Goal: Information Seeking & Learning: Learn about a topic

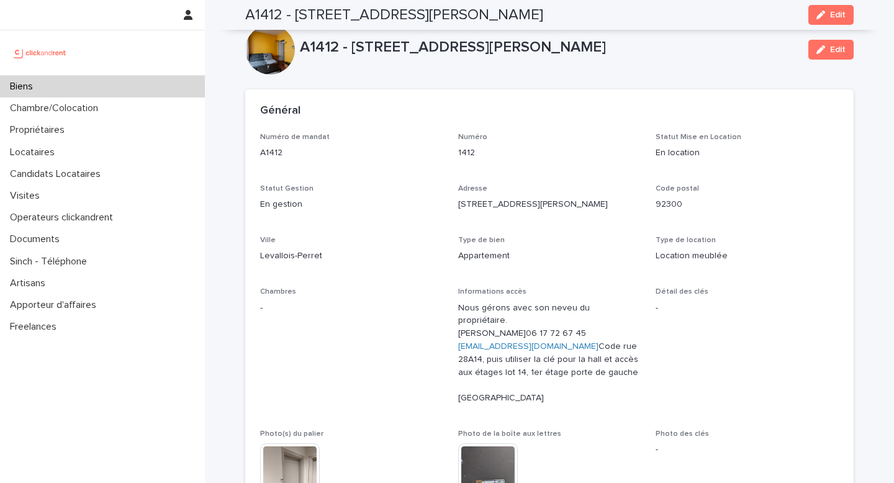
scroll to position [3988, 0]
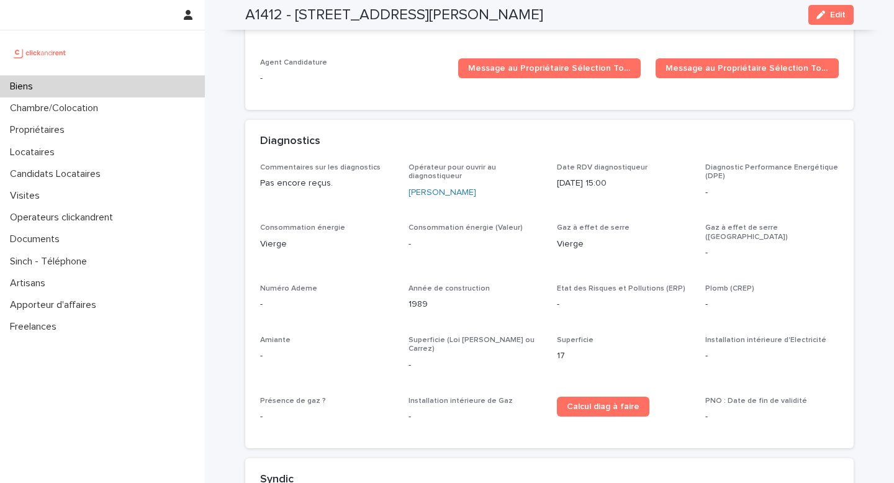
click at [84, 90] on div "Biens" at bounding box center [102, 87] width 205 height 22
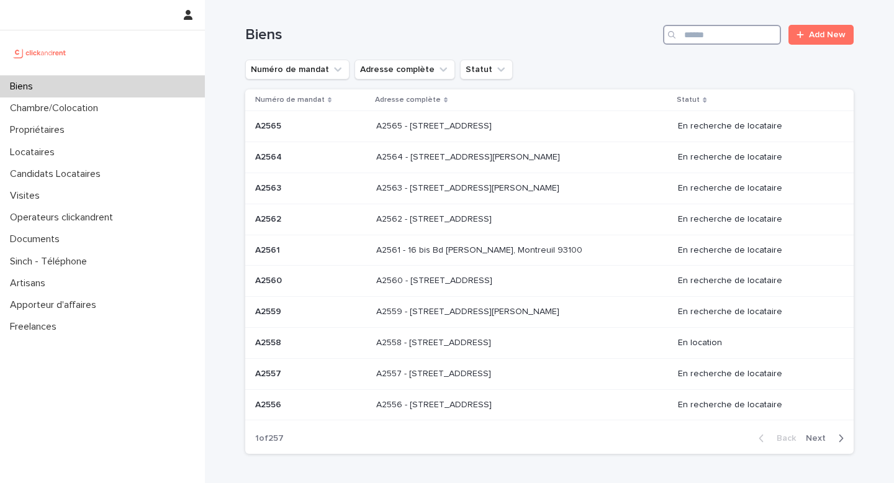
click at [713, 40] on input "Search" at bounding box center [722, 35] width 118 height 20
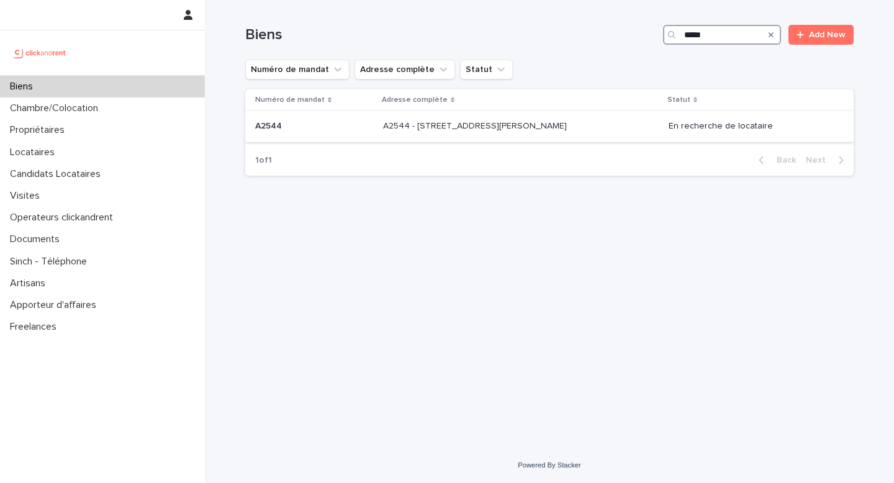
type input "*****"
click at [570, 129] on p "A2544 - 22 rue Moreau Vauthier, Boulogne-Billancourt 92100" at bounding box center [476, 125] width 186 height 13
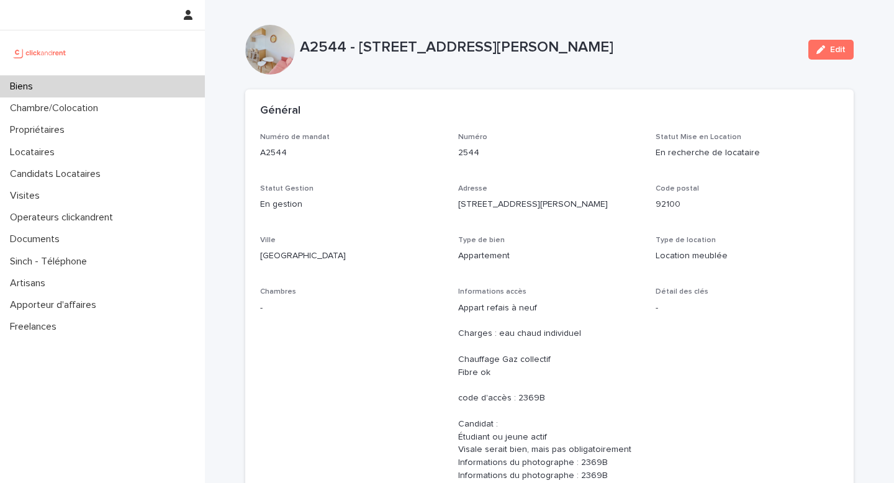
click at [660, 246] on div "Type de location Location meublée" at bounding box center [747, 254] width 183 height 37
click at [574, 32] on div "A2544 - 22 rue Moreau Vauthier, Boulogne-Billancourt 92100 Edit" at bounding box center [549, 50] width 609 height 50
drag, startPoint x: 504, startPoint y: 68, endPoint x: 501, endPoint y: 75, distance: 6.7
click at [502, 68] on div "A2544 - 22 rue Moreau Vauthier, Boulogne-Billancourt 92100 Edit" at bounding box center [549, 50] width 609 height 50
click at [508, 97] on div "Général" at bounding box center [549, 110] width 609 height 43
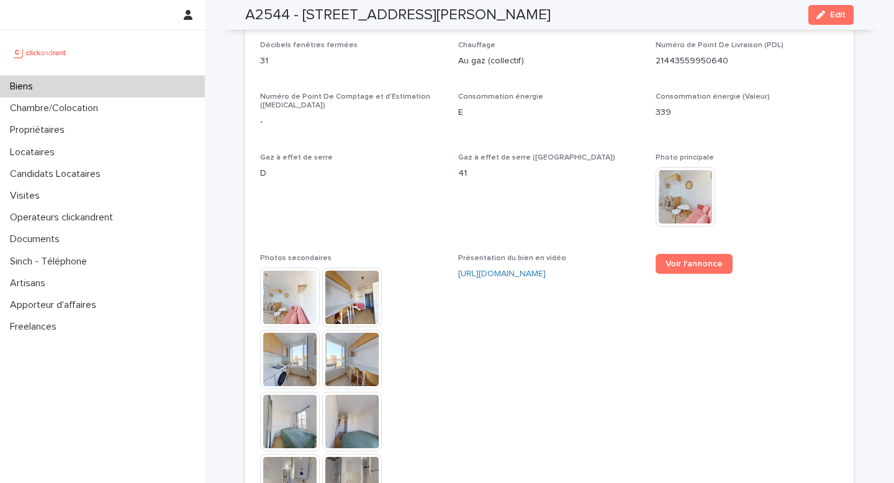
scroll to position [3214, 0]
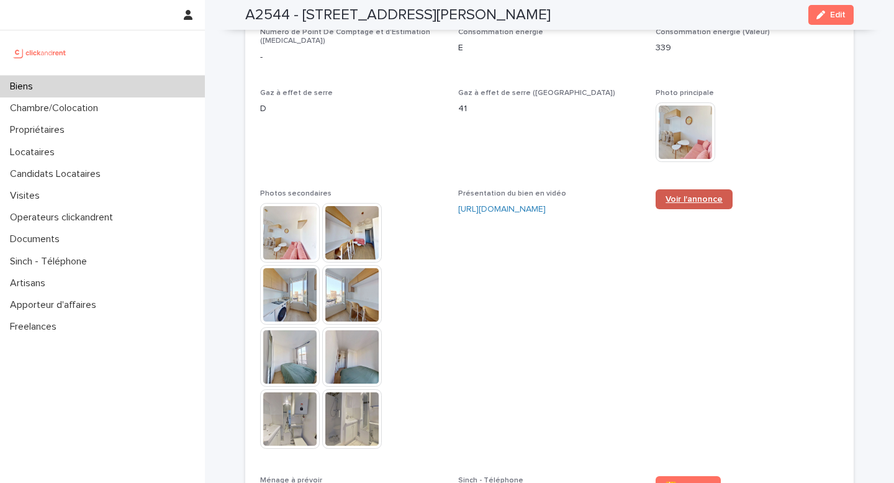
click at [683, 195] on span "Voir l'annonce" at bounding box center [694, 199] width 57 height 9
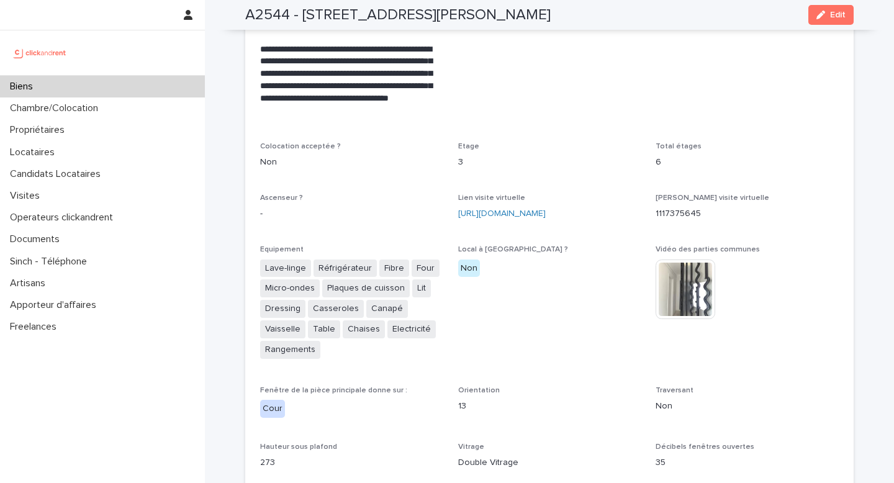
scroll to position [14, 0]
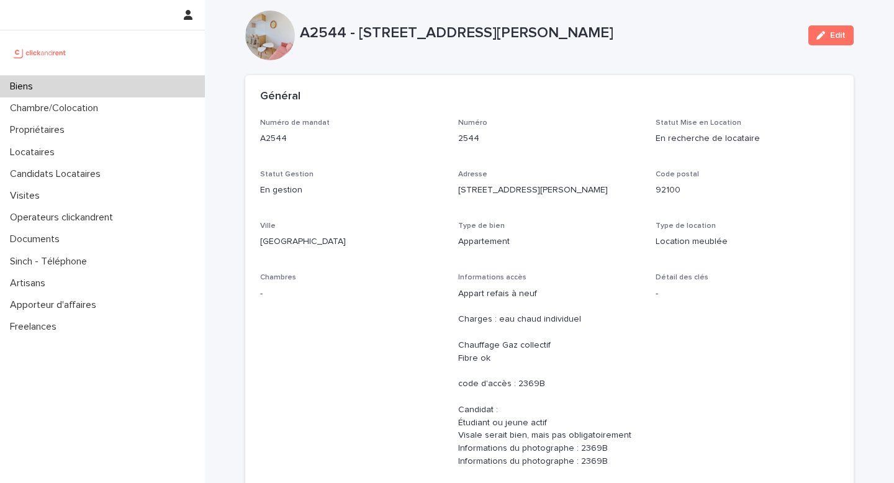
click at [571, 112] on div "Général" at bounding box center [549, 96] width 609 height 43
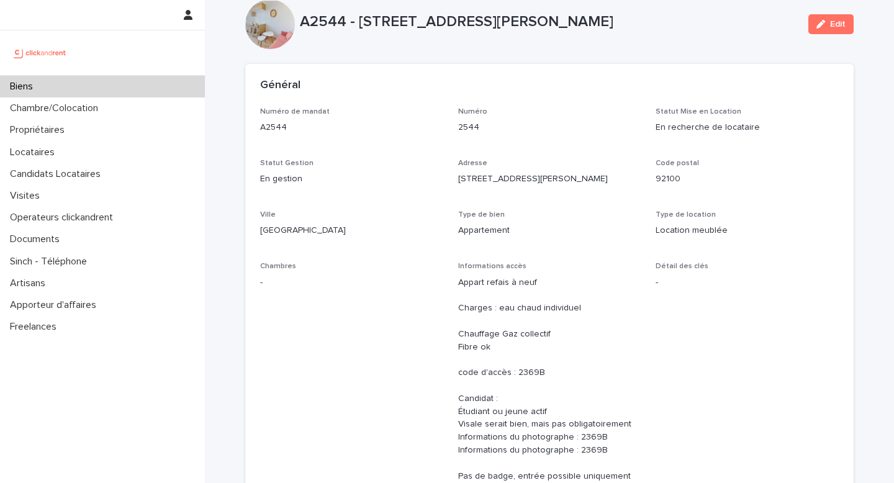
scroll to position [0, 0]
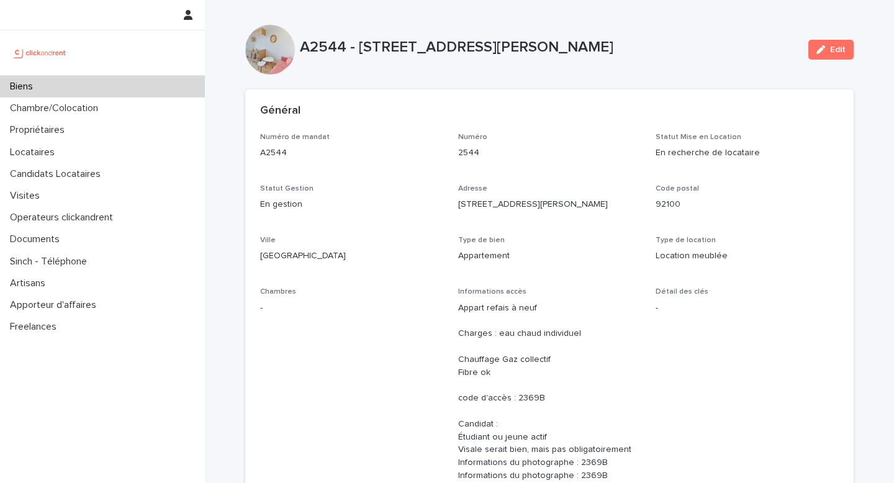
click at [632, 187] on p "Adresse" at bounding box center [549, 188] width 183 height 9
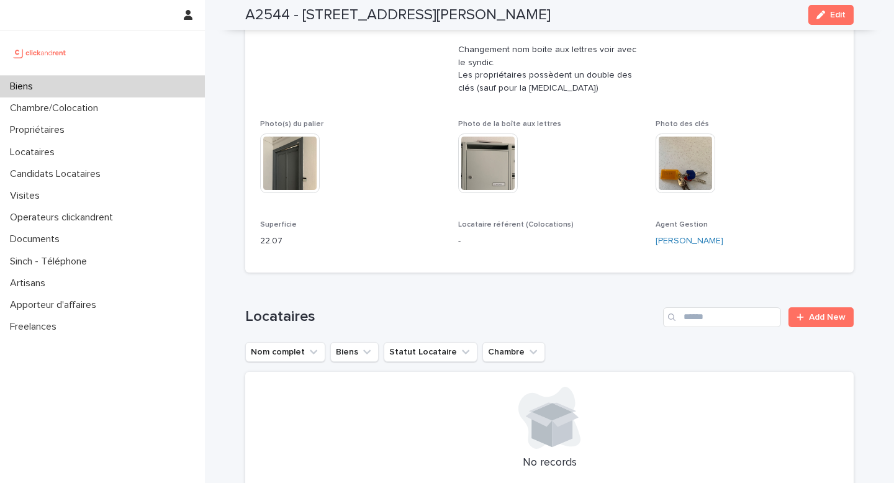
scroll to position [360, 0]
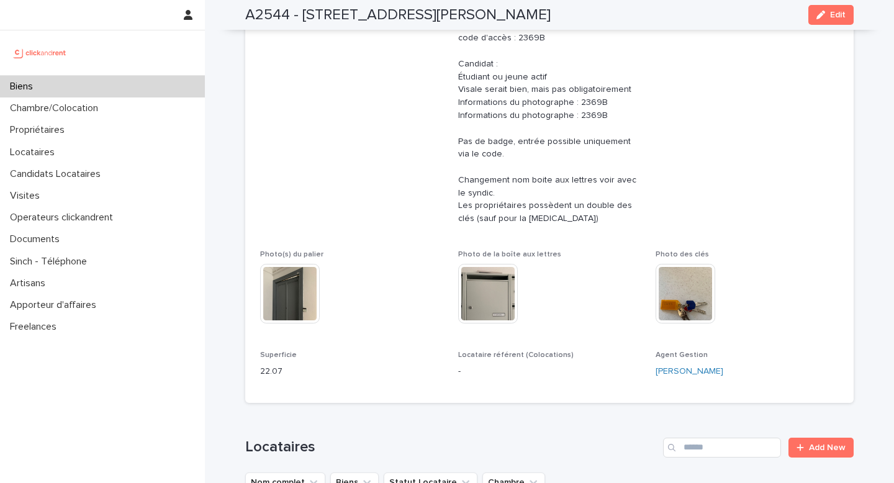
click at [736, 161] on span "Détail des clés -" at bounding box center [747, 81] width 183 height 308
drag, startPoint x: 319, startPoint y: 101, endPoint x: 702, endPoint y: 98, distance: 383.8
click at [319, 99] on span "Chambres -" at bounding box center [351, 81] width 183 height 308
click at [824, 89] on span "Détail des clés -" at bounding box center [747, 81] width 183 height 308
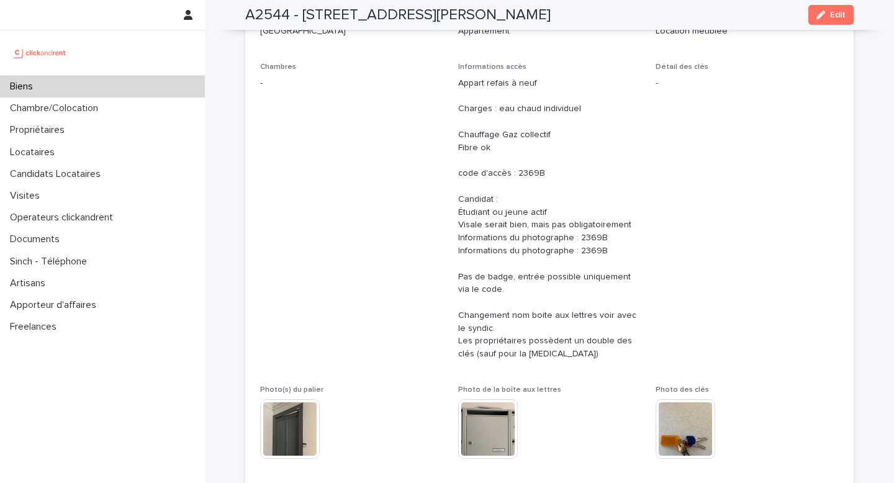
scroll to position [0, 0]
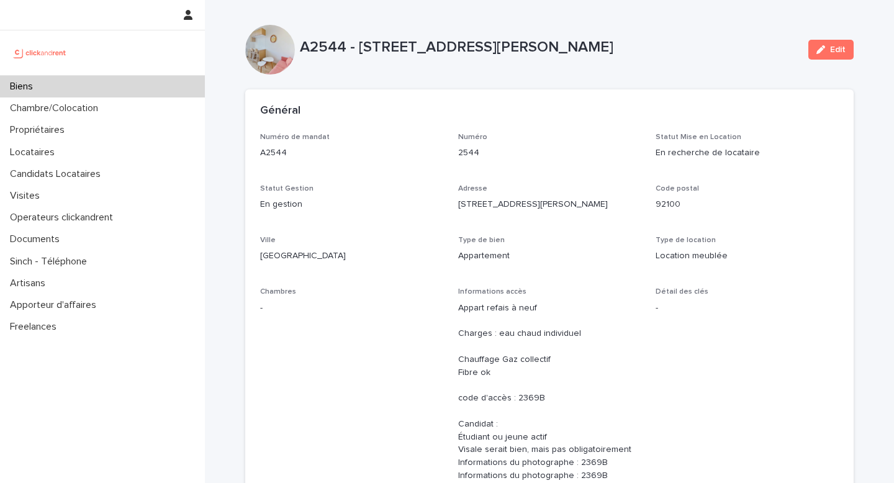
click at [725, 39] on p "A2544 - 22 rue Moreau Vauthier, Boulogne-Billancourt 92100" at bounding box center [549, 48] width 499 height 18
drag, startPoint x: 751, startPoint y: 201, endPoint x: 753, endPoint y: 183, distance: 18.1
click at [751, 201] on p "92100" at bounding box center [747, 204] width 183 height 13
click at [755, 42] on p "A2544 - 22 rue Moreau Vauthier, Boulogne-Billancourt 92100" at bounding box center [549, 48] width 499 height 18
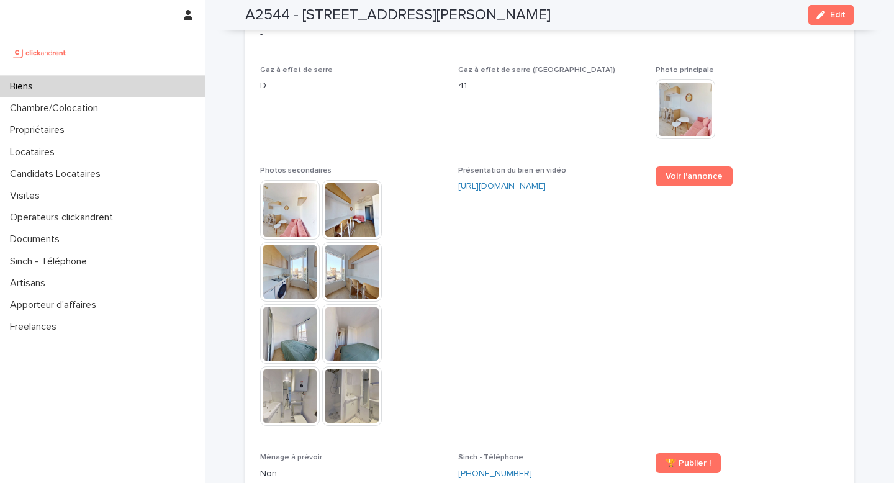
scroll to position [3174, 0]
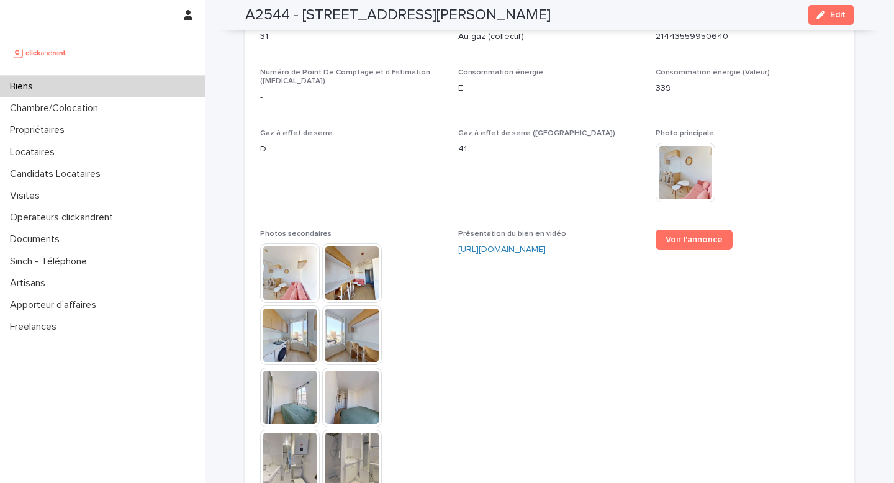
click at [779, 288] on span "Voir l'annonce" at bounding box center [747, 366] width 183 height 272
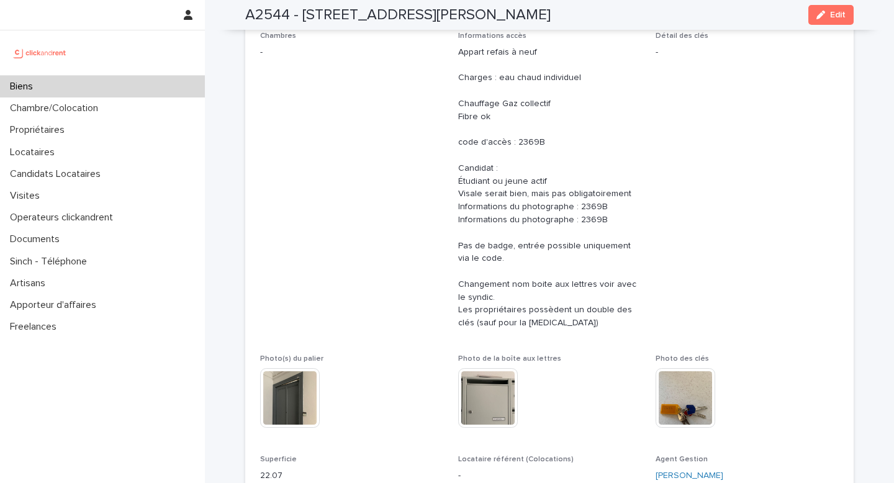
scroll to position [50, 0]
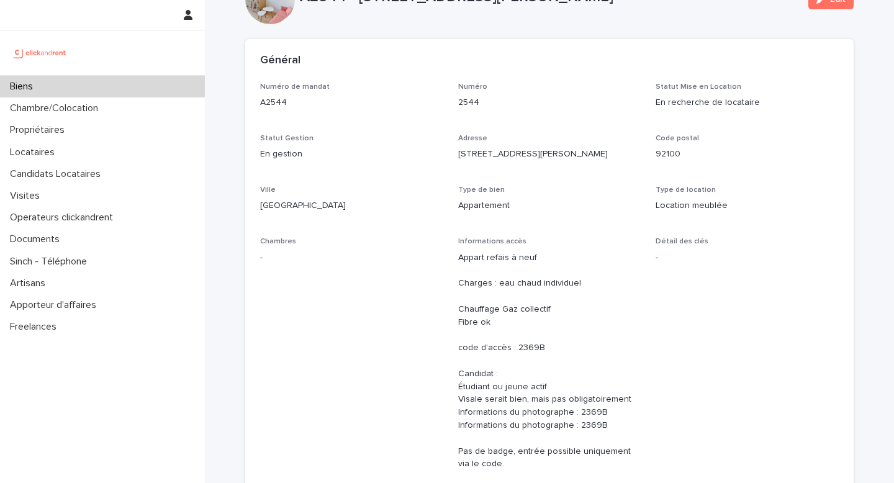
click at [806, 164] on div "Code postal 92100" at bounding box center [747, 152] width 183 height 37
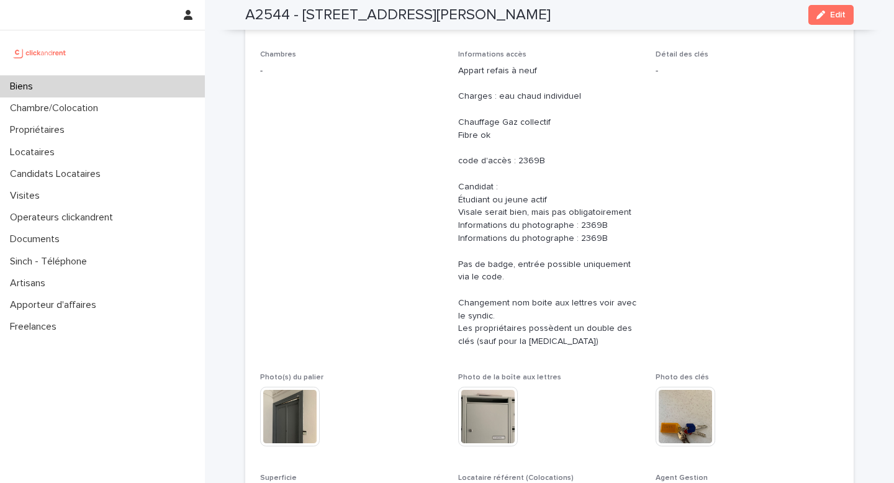
scroll to position [216, 0]
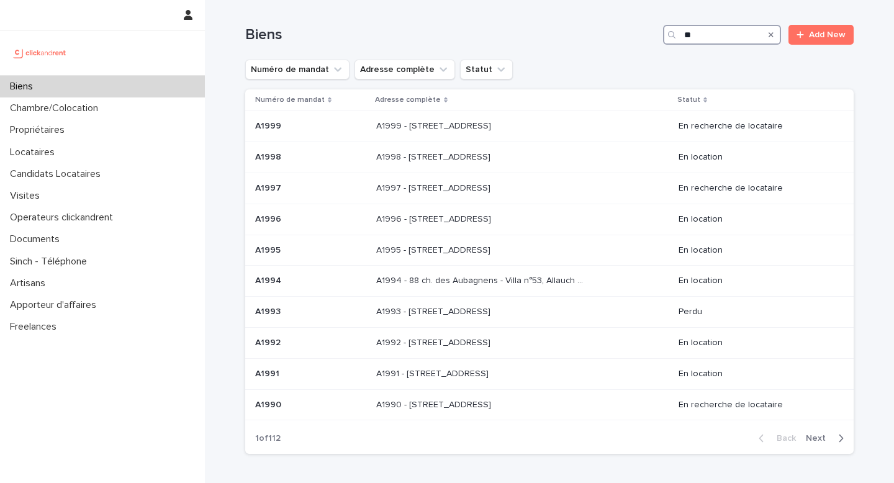
drag, startPoint x: 697, startPoint y: 35, endPoint x: 650, endPoint y: 34, distance: 46.6
click at [651, 34] on div "Biens ** Add New" at bounding box center [549, 35] width 609 height 20
paste input "***"
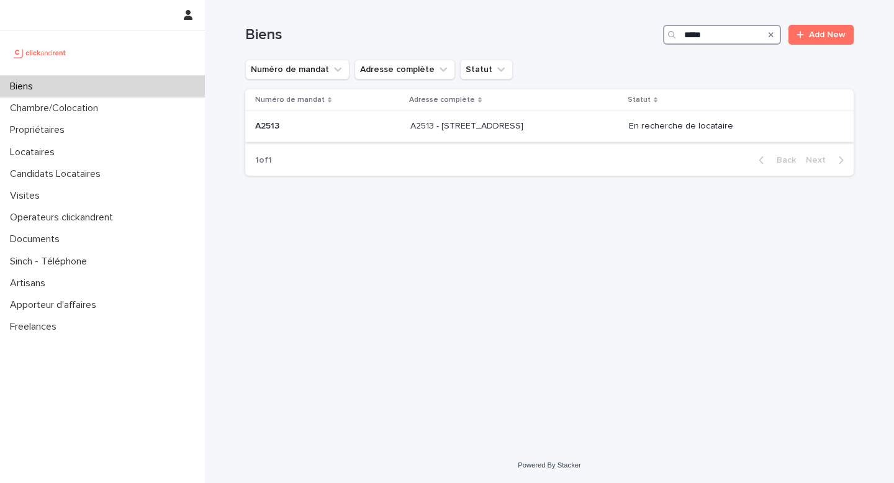
type input "*****"
click at [526, 132] on p "A2513 - 5 rue du Marché, Lille 59000" at bounding box center [469, 125] width 116 height 13
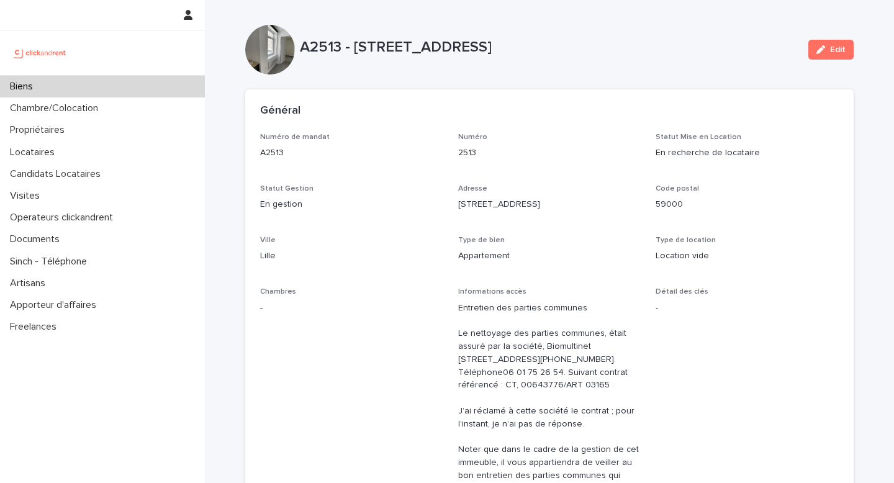
click at [594, 191] on p "Adresse" at bounding box center [549, 188] width 183 height 9
click at [727, 198] on div "59000" at bounding box center [747, 204] width 183 height 16
click at [525, 198] on p "5 rue du Marché" at bounding box center [549, 204] width 183 height 13
click at [719, 181] on div "Numéro de mandat A2513 Numéro 2513 Statut Mise en Location En recherche de loca…" at bounding box center [549, 396] width 579 height 527
click at [637, 54] on p "A2513 - 5 rue du Marché, Lille 59000" at bounding box center [549, 48] width 499 height 18
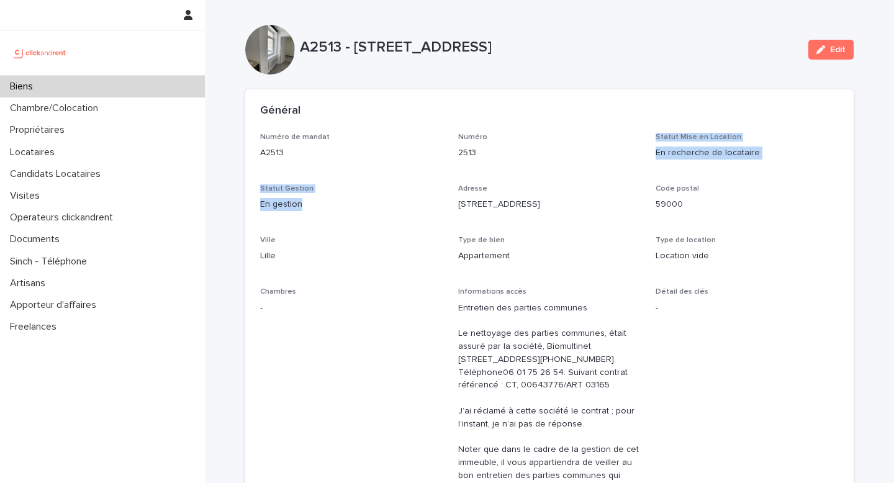
click at [610, 177] on div "Numéro de mandat A2513 Numéro 2513 Statut Mise en Location En recherche de loca…" at bounding box center [549, 396] width 579 height 527
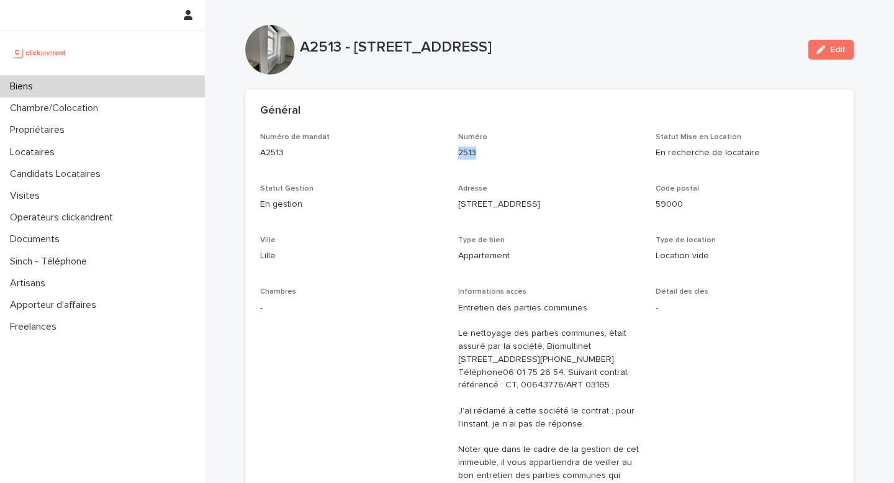
drag, startPoint x: 486, startPoint y: 141, endPoint x: 475, endPoint y: 151, distance: 14.5
click at [474, 150] on div "Numéro 2513" at bounding box center [549, 151] width 183 height 37
click at [50, 81] on div "Biens" at bounding box center [102, 87] width 205 height 22
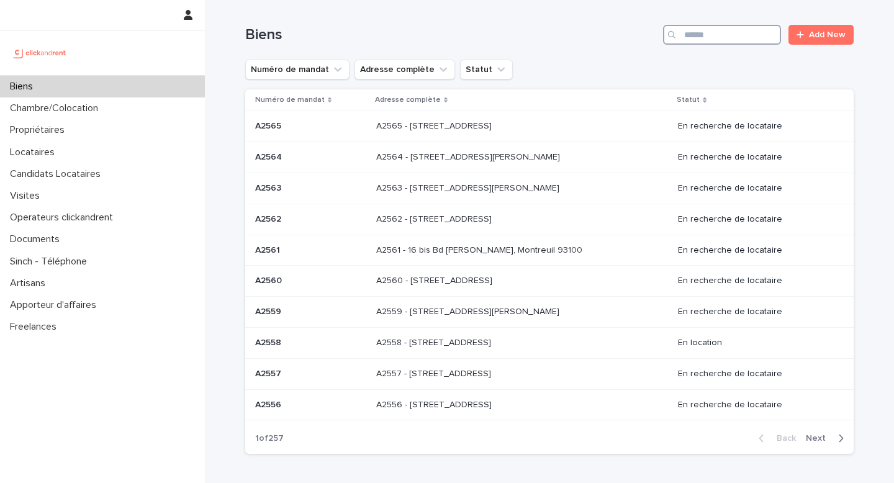
drag, startPoint x: 714, startPoint y: 30, endPoint x: 714, endPoint y: 47, distance: 16.8
click at [714, 30] on input "Search" at bounding box center [722, 35] width 118 height 20
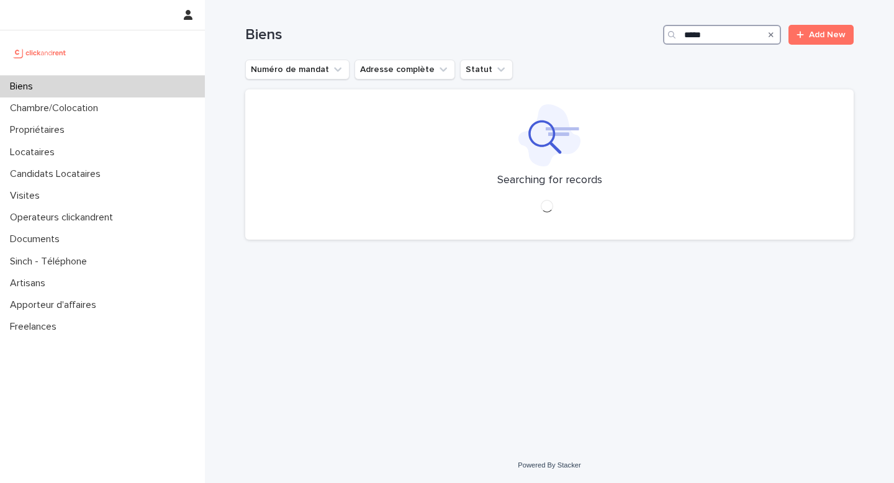
type input "*****"
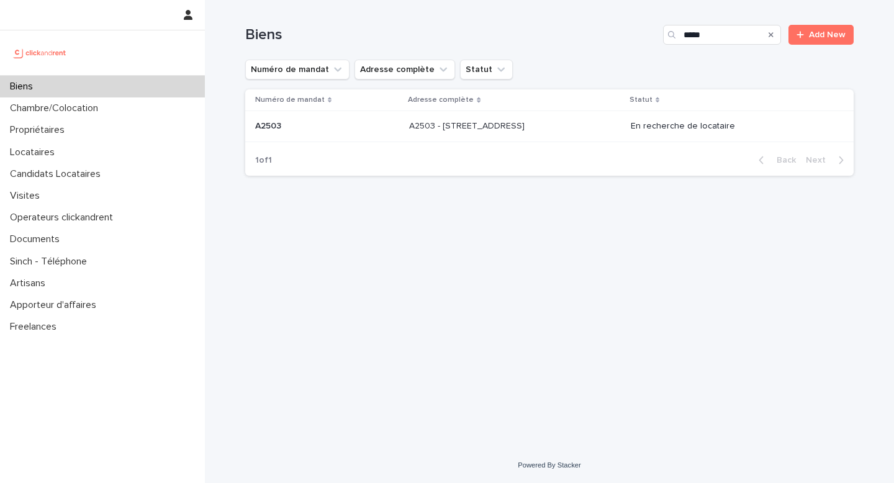
click at [469, 128] on p "A2503 - [STREET_ADDRESS]" at bounding box center [468, 125] width 118 height 13
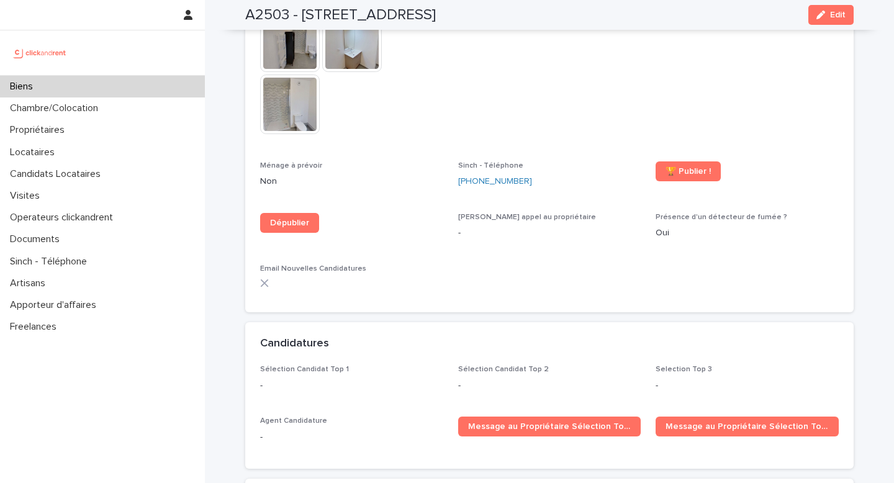
scroll to position [3377, 0]
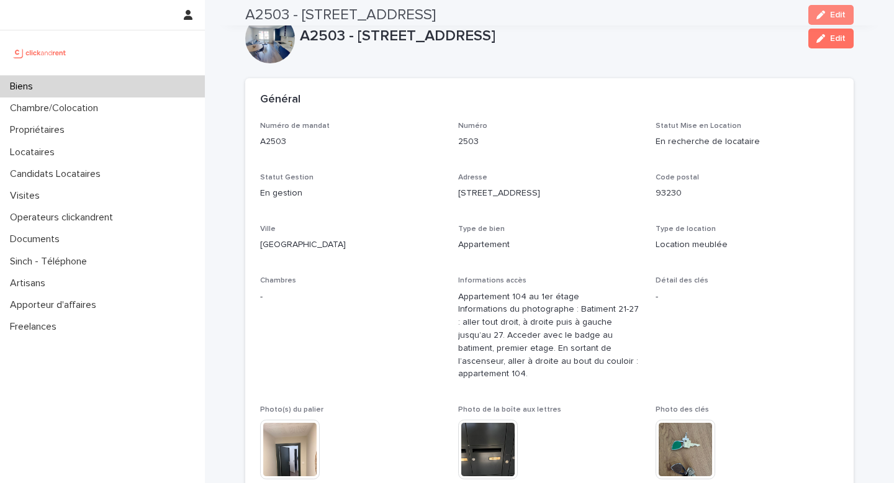
scroll to position [0, 0]
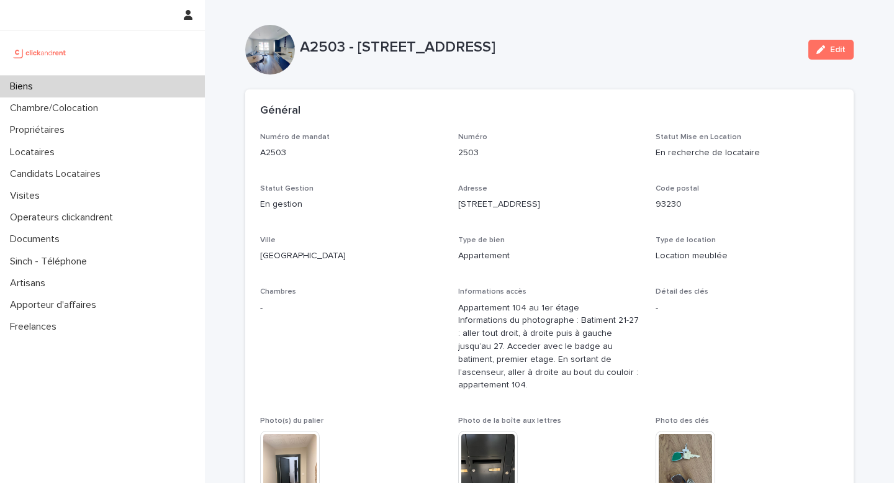
click at [109, 84] on div "Biens" at bounding box center [102, 87] width 205 height 22
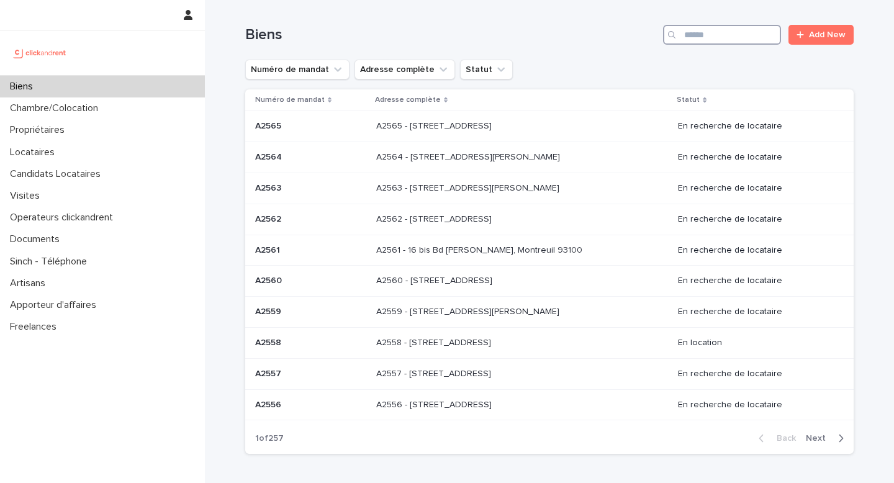
click at [713, 35] on input "Search" at bounding box center [722, 35] width 118 height 20
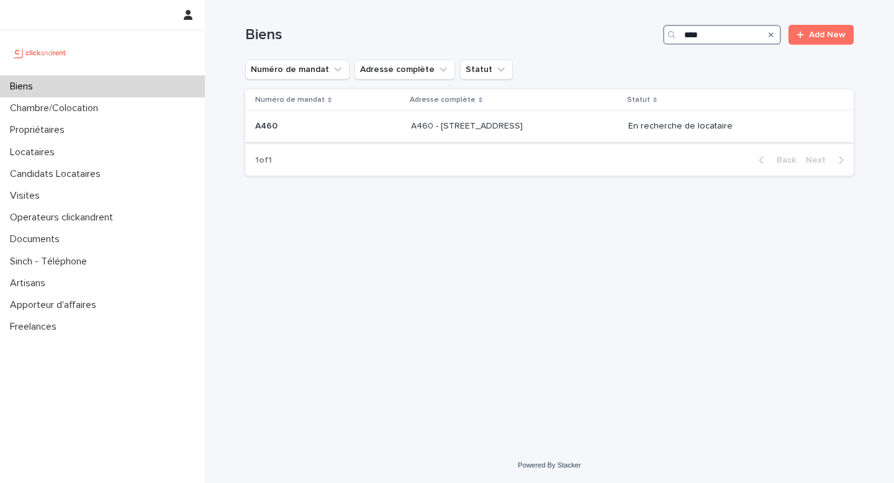
type input "****"
click at [503, 130] on p "A460 - [STREET_ADDRESS]" at bounding box center [468, 125] width 114 height 13
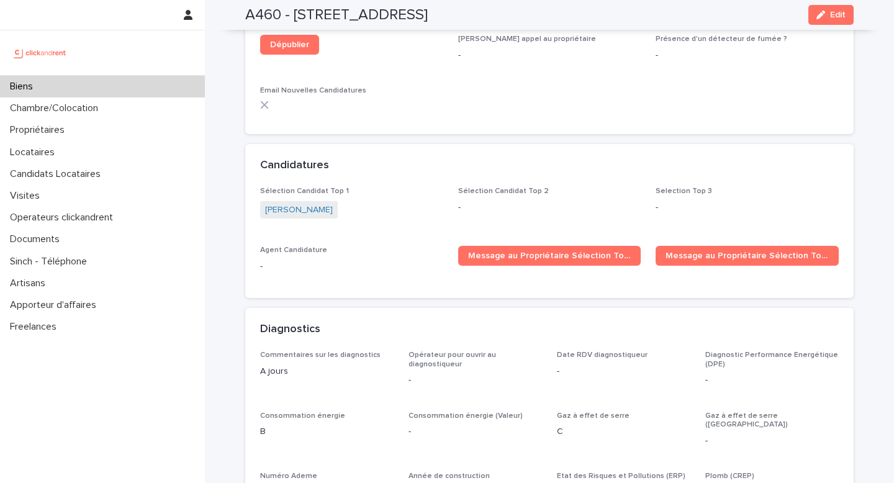
scroll to position [3293, 0]
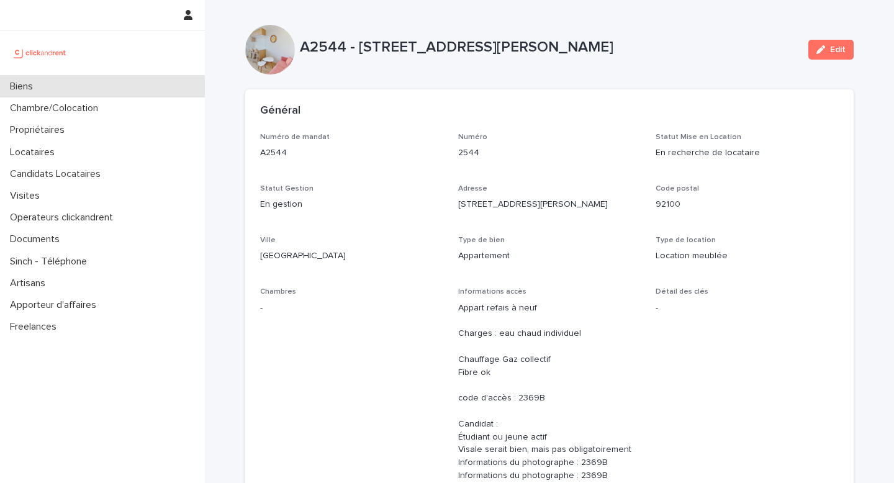
click at [43, 86] on p "Biens" at bounding box center [24, 87] width 38 height 12
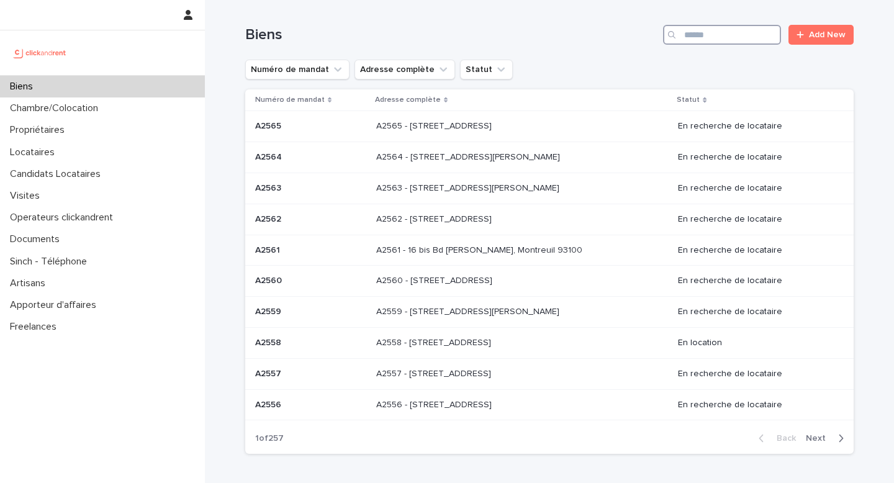
click at [695, 35] on input "Search" at bounding box center [722, 35] width 118 height 20
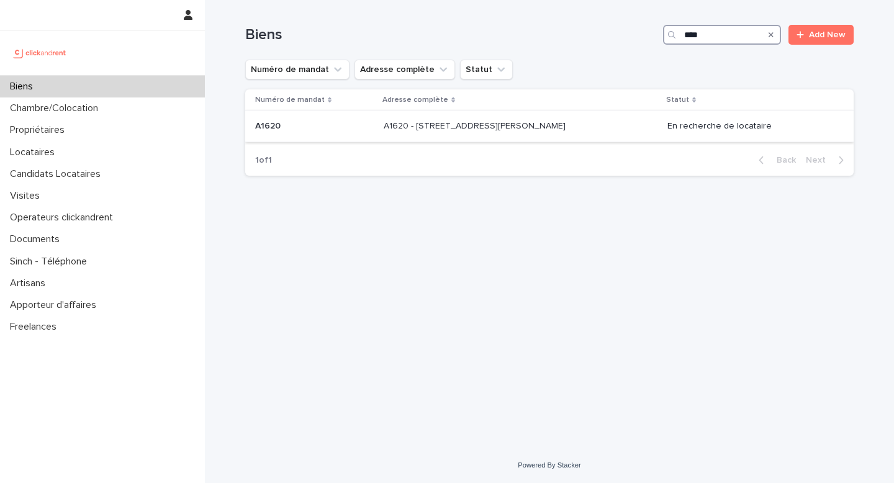
type input "****"
click at [490, 124] on p "A1620 - 37 rue Alexandre Fourny, Champigny-sur-Marne 94500" at bounding box center [476, 125] width 184 height 13
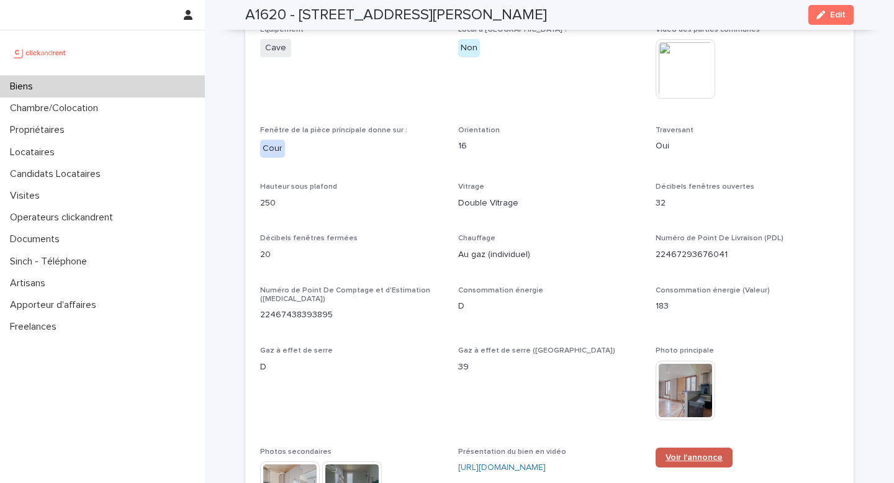
scroll to position [2915, 0]
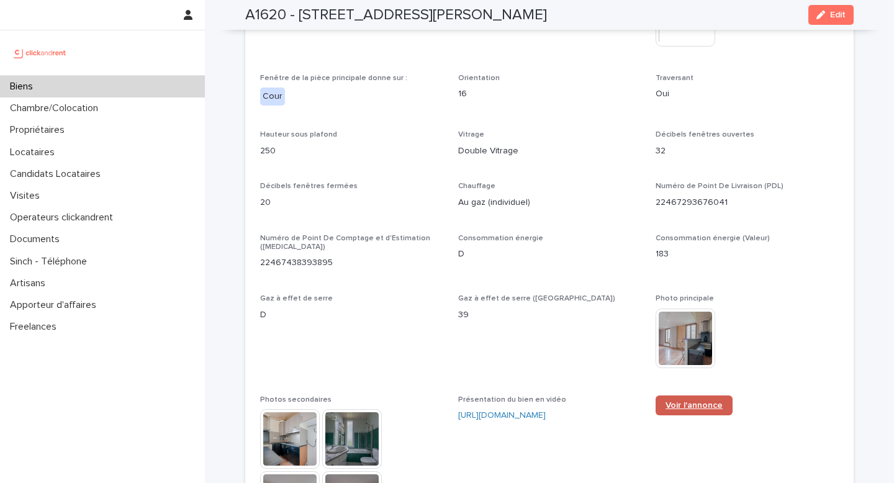
click at [686, 401] on span "Voir l'annonce" at bounding box center [694, 405] width 57 height 9
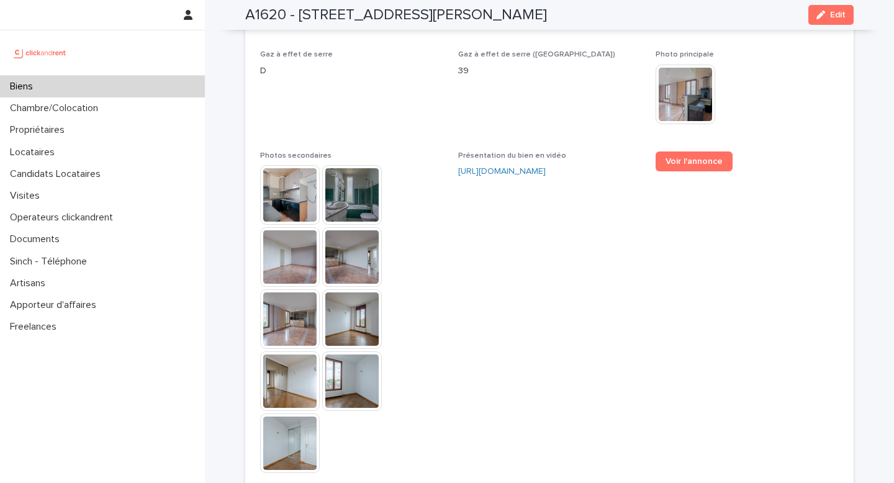
scroll to position [3159, 0]
click at [525, 167] on link "https://vimeo.com/1117816363?share=copy" at bounding box center [502, 171] width 88 height 9
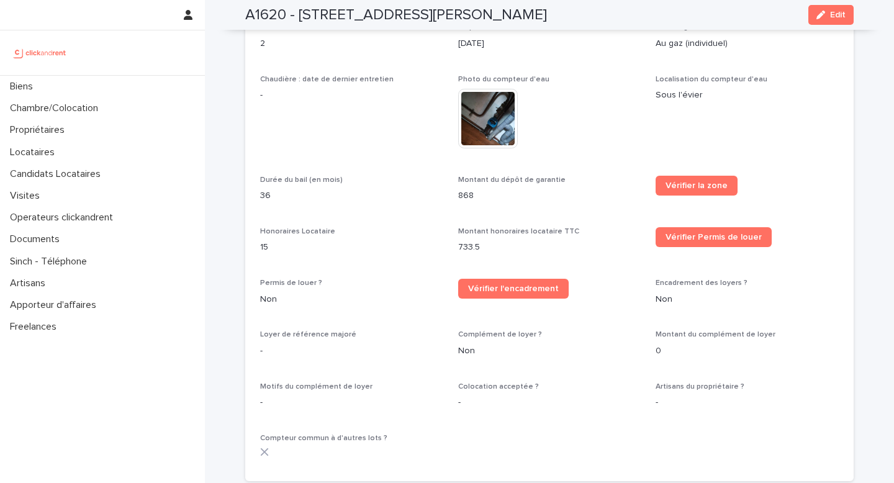
scroll to position [1544, 0]
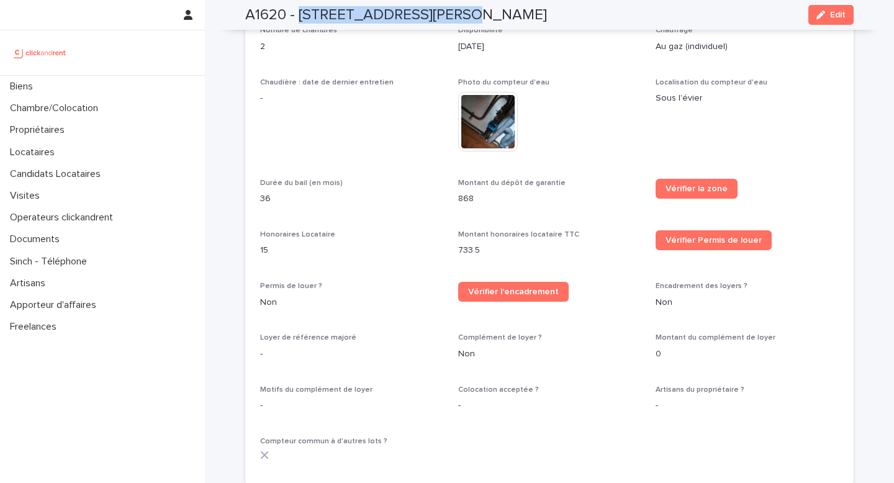
drag, startPoint x: 296, startPoint y: 17, endPoint x: 440, endPoint y: 20, distance: 144.1
click at [450, 20] on h2 "A1620 - 37 rue Alexandre Fourny, Champigny-sur-Marne 94500" at bounding box center [396, 15] width 302 height 18
drag, startPoint x: 357, startPoint y: 12, endPoint x: 343, endPoint y: 11, distance: 13.7
click at [357, 12] on h2 "A1620 - 37 rue Alexandre Fourny, Champigny-sur-Marne 94500" at bounding box center [396, 15] width 302 height 18
drag, startPoint x: 298, startPoint y: 14, endPoint x: 675, endPoint y: 7, distance: 377.1
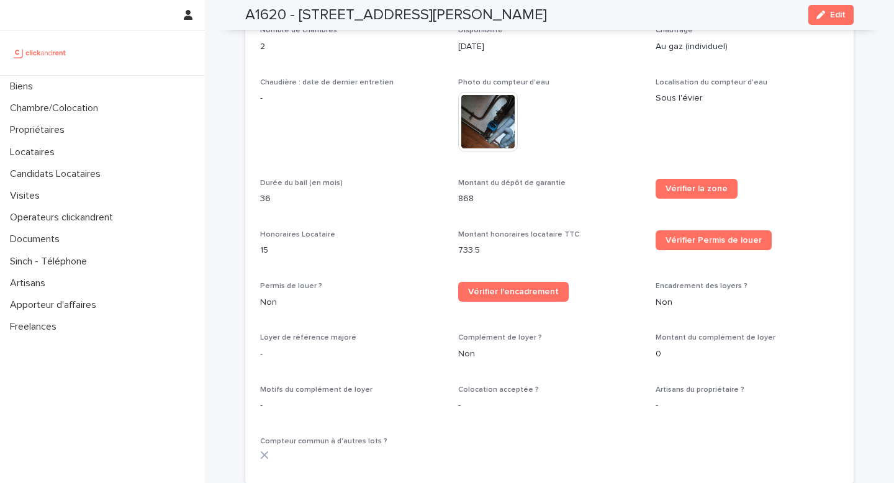
click at [675, 7] on div "A1620 - 37 rue Alexandre Fourny, Champigny-sur-Marne 94500 Edit" at bounding box center [549, 15] width 609 height 30
copy h2 "37 rue Alexandre Fourny, Champigny-sur-Marne 94500"
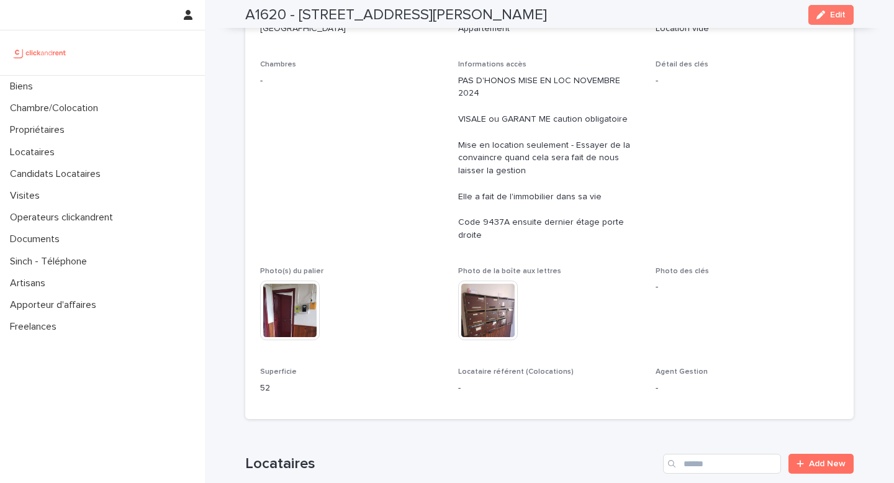
scroll to position [0, 0]
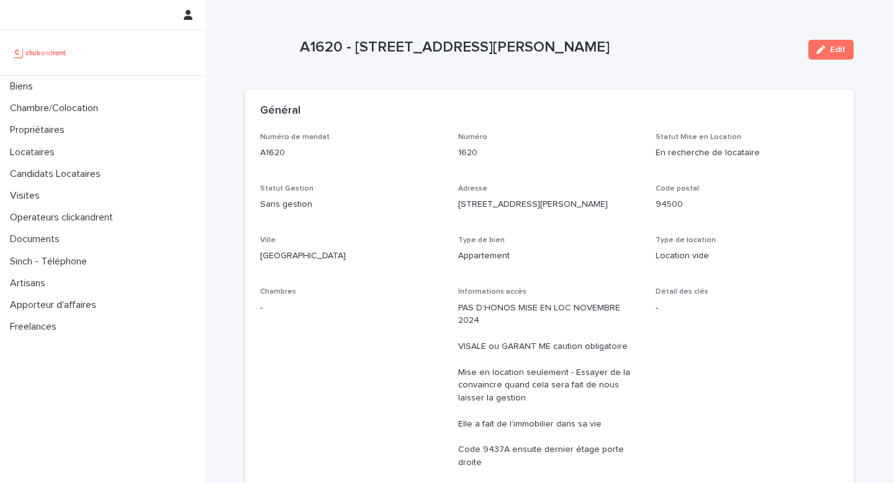
click at [604, 178] on div "Numéro de mandat A1620 Numéro 1620 Statut Mise en Location En recherche de loca…" at bounding box center [549, 382] width 579 height 499
click at [576, 161] on div "Numéro 1620" at bounding box center [549, 151] width 183 height 37
click at [577, 170] on div "Numéro de mandat A1620 Numéro 1620 Statut Mise en Location En recherche de loca…" at bounding box center [549, 382] width 579 height 499
click at [547, 104] on div "Général" at bounding box center [547, 111] width 574 height 14
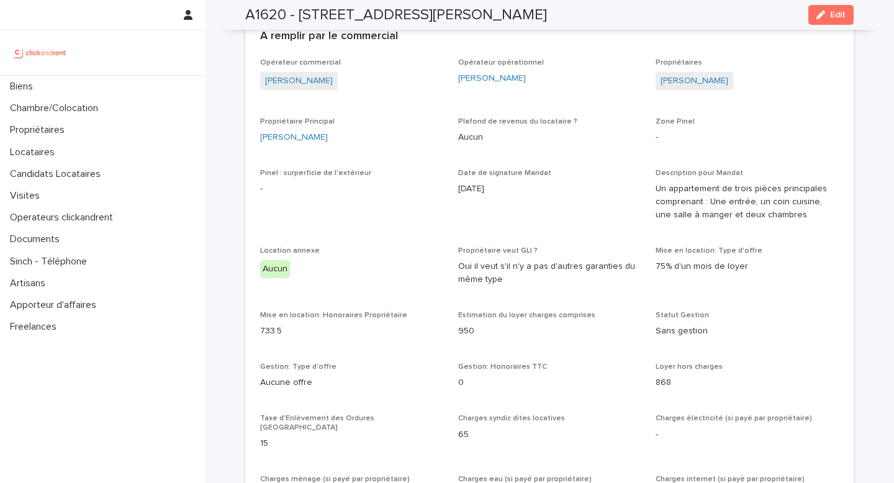
scroll to position [525, 0]
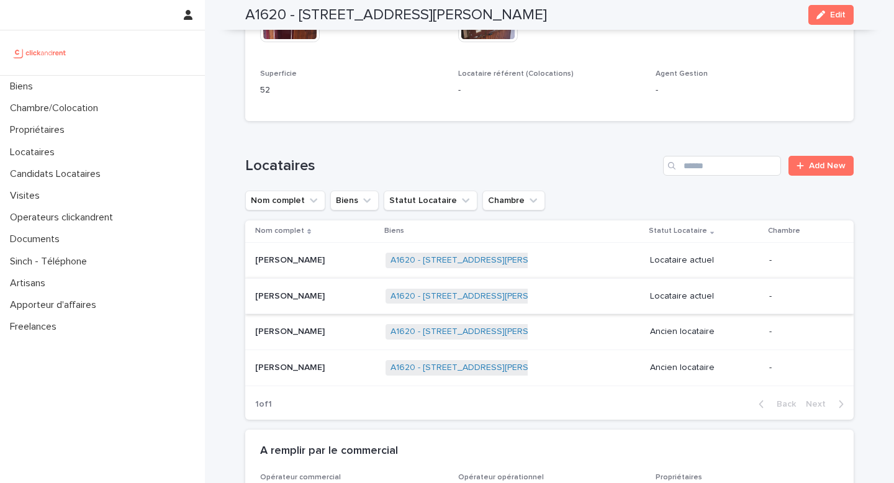
click at [584, 156] on div "Locataires Add New Nom complet Biens Statut Locataire Chambre Nom complet Biens…" at bounding box center [549, 288] width 609 height 264
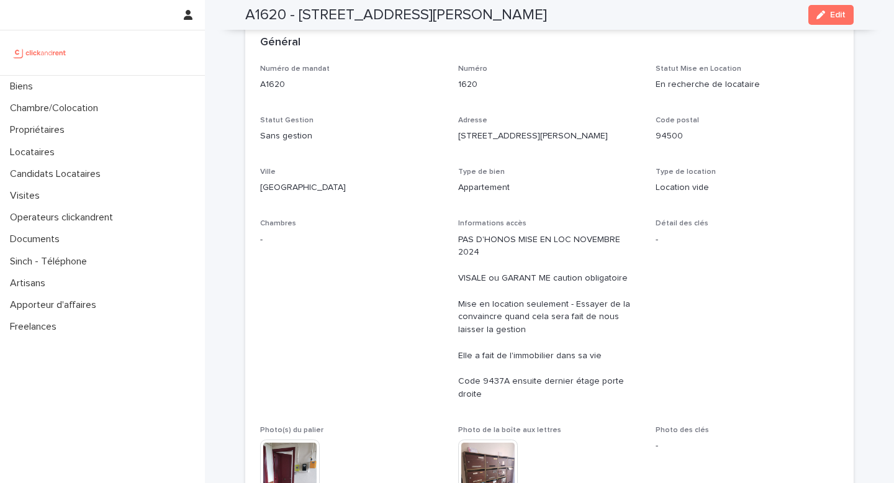
scroll to position [0, 0]
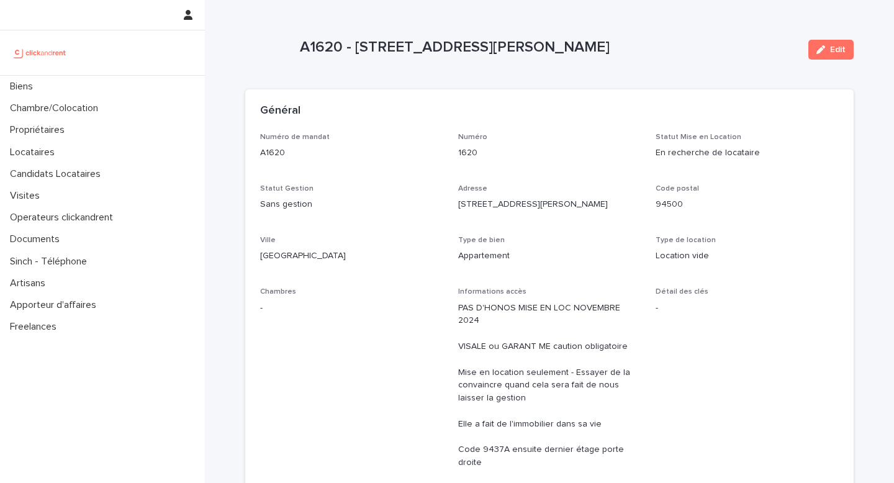
click at [561, 98] on div "Général" at bounding box center [549, 110] width 609 height 43
click at [779, 145] on div "En recherche de locataire" at bounding box center [747, 152] width 183 height 16
click at [758, 232] on div "Numéro de mandat A1620 Numéro 1620 Statut Mise en Location En recherche de loca…" at bounding box center [549, 382] width 579 height 499
click at [676, 124] on div "Général" at bounding box center [549, 110] width 609 height 43
drag, startPoint x: 697, startPoint y: 212, endPoint x: 644, endPoint y: 213, distance: 53.4
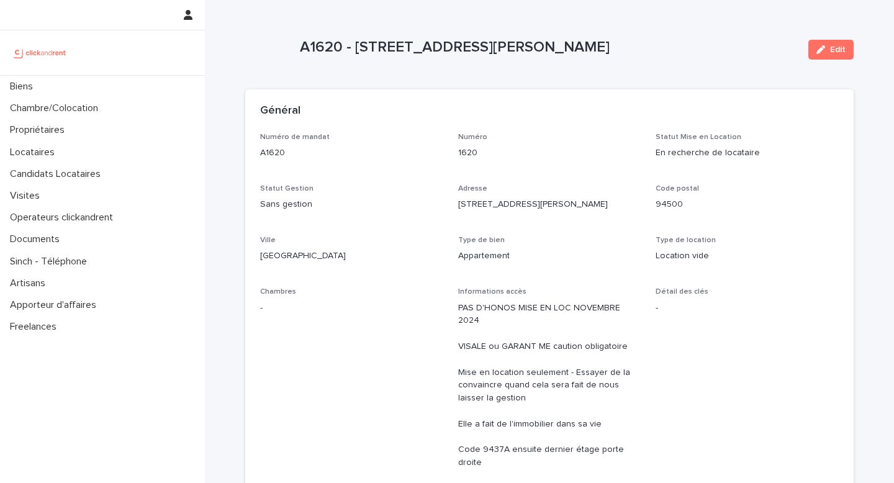
click at [697, 212] on div "Code postal 94500" at bounding box center [747, 202] width 183 height 37
click at [438, 116] on div "Général" at bounding box center [547, 111] width 574 height 14
click at [378, 239] on p "Ville" at bounding box center [351, 240] width 183 height 9
click at [483, 109] on div "Général" at bounding box center [547, 111] width 574 height 14
drag, startPoint x: 548, startPoint y: 209, endPoint x: 458, endPoint y: 176, distance: 95.7
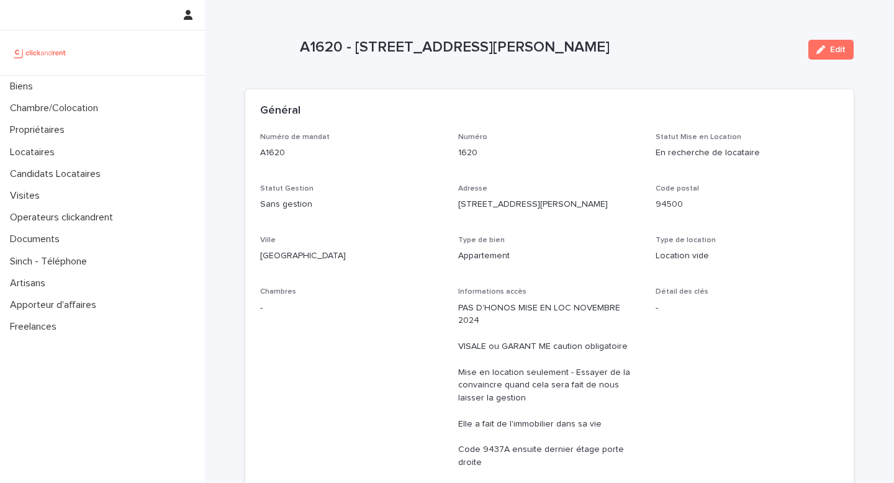
click at [545, 206] on p "37 rue Alexandre Fourny" at bounding box center [549, 204] width 183 height 13
click at [35, 89] on p "Biens" at bounding box center [24, 87] width 38 height 12
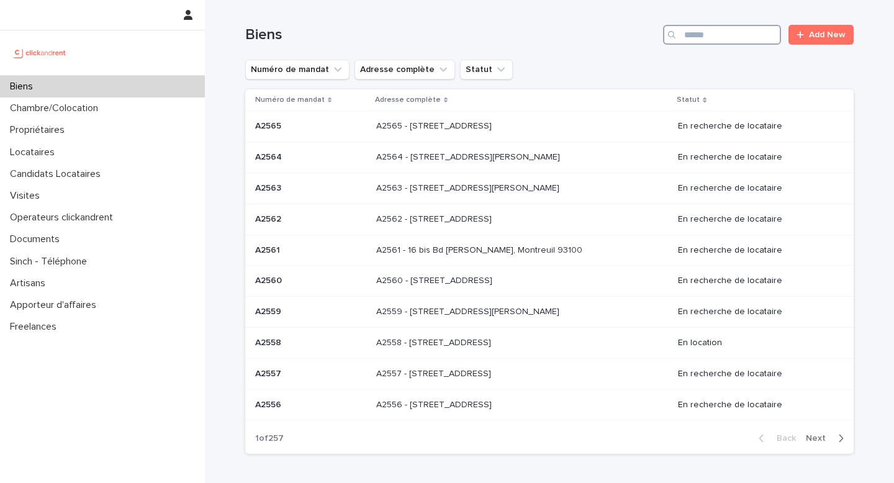
click at [701, 38] on input "Search" at bounding box center [722, 35] width 118 height 20
paste input "*****"
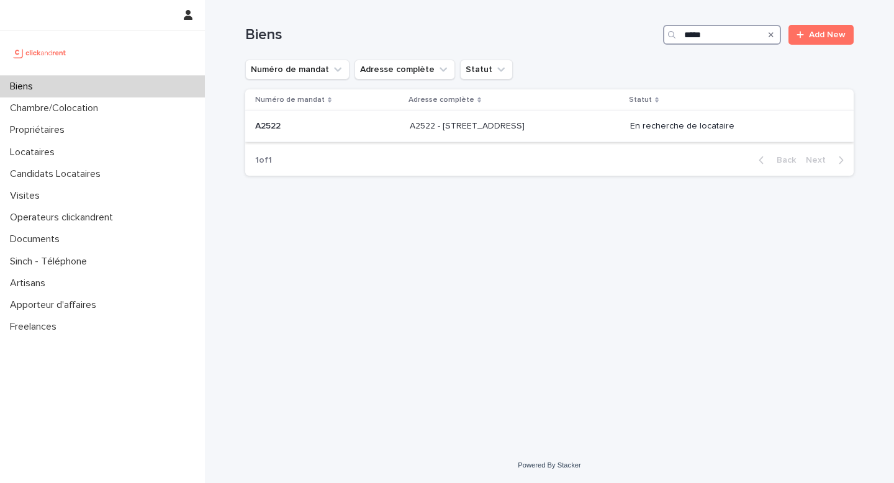
type input "*****"
click at [517, 129] on p "A2522 - 122 rue de la Station, Franconville 95130" at bounding box center [468, 125] width 117 height 13
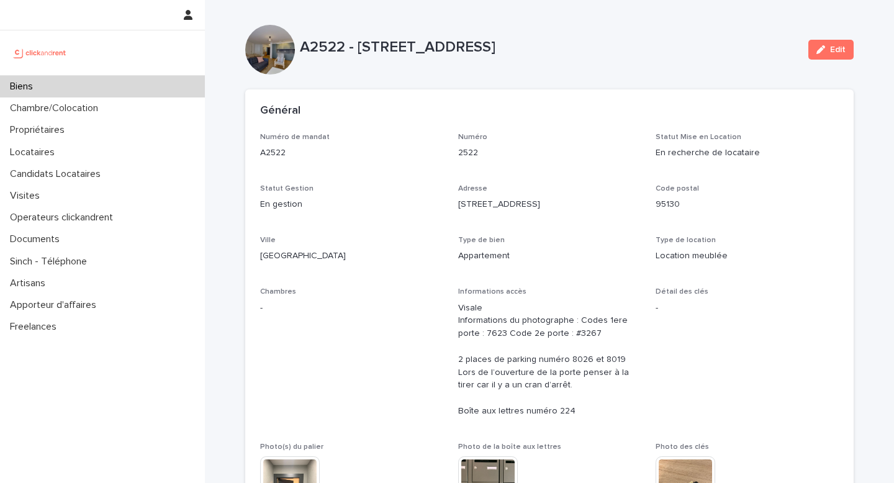
click at [610, 221] on div "Numéro de mandat A2522 Numéro 2522 Statut Mise en Location En recherche de loca…" at bounding box center [549, 357] width 579 height 448
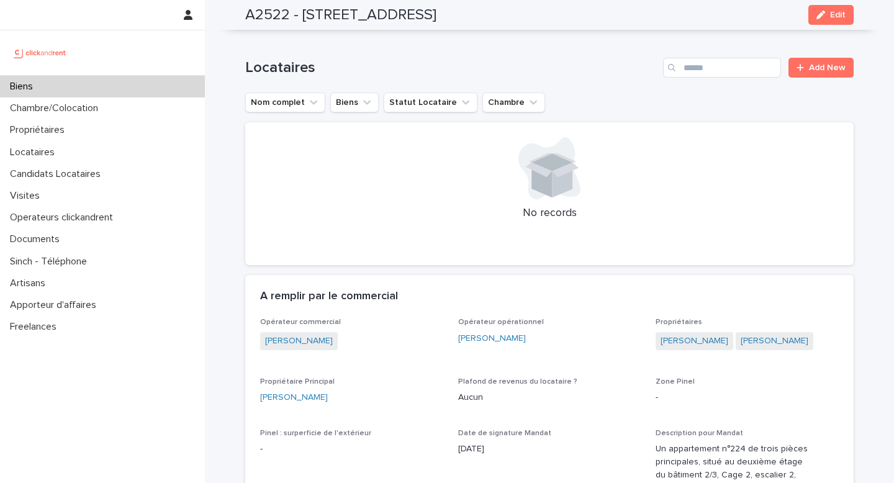
scroll to position [932, 0]
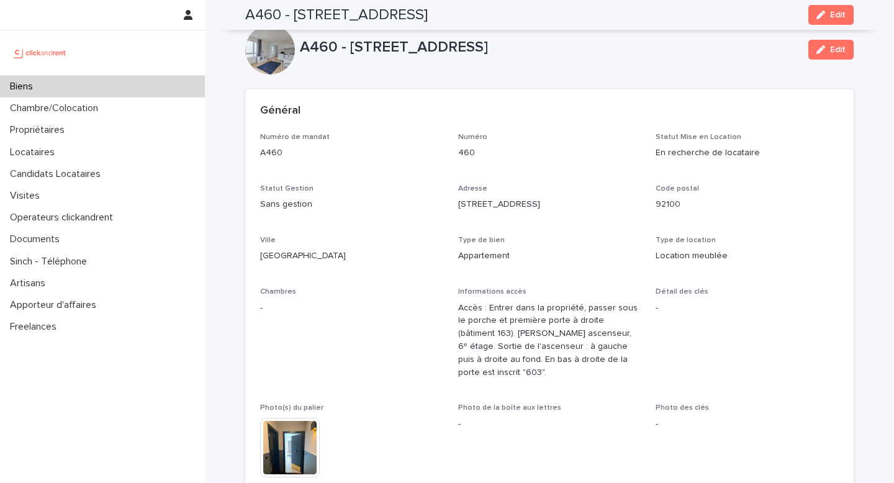
scroll to position [3293, 0]
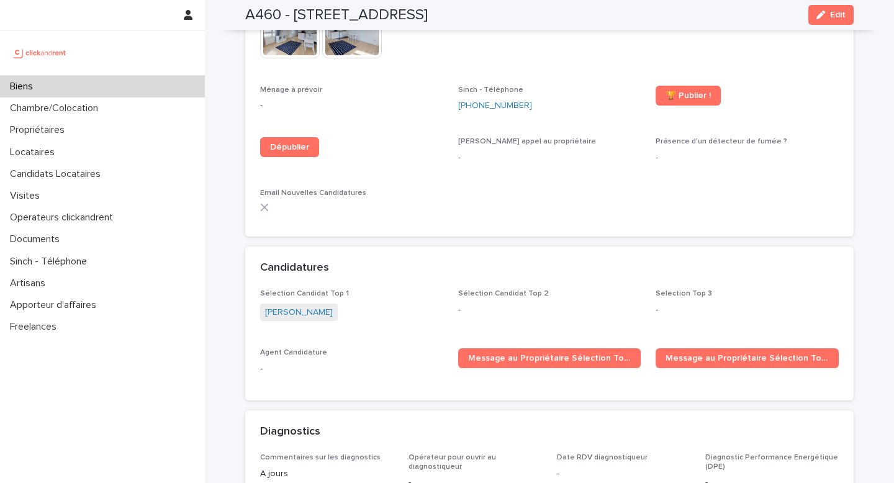
drag, startPoint x: 453, startPoint y: 11, endPoint x: 585, endPoint y: 8, distance: 132.3
click at [428, 8] on h2 "A460 - [STREET_ADDRESS]" at bounding box center [336, 15] width 183 height 18
copy h2 "[GEOGRAPHIC_DATA]"
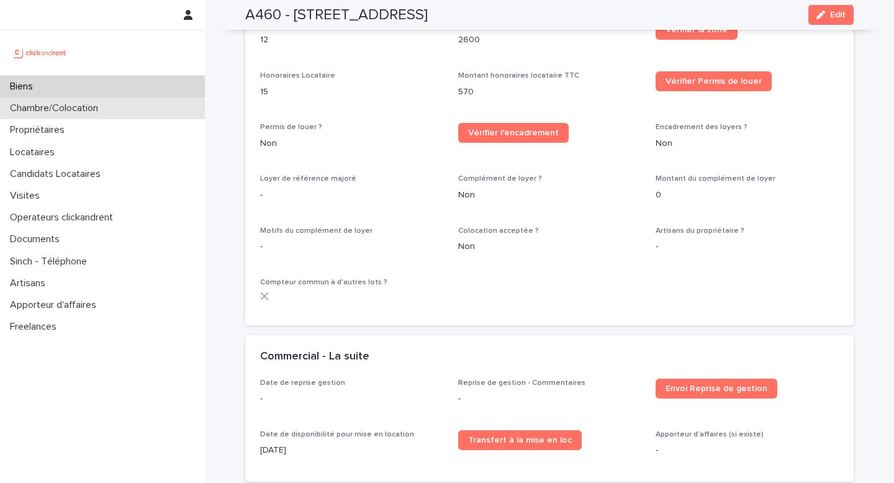
scroll to position [1176, 0]
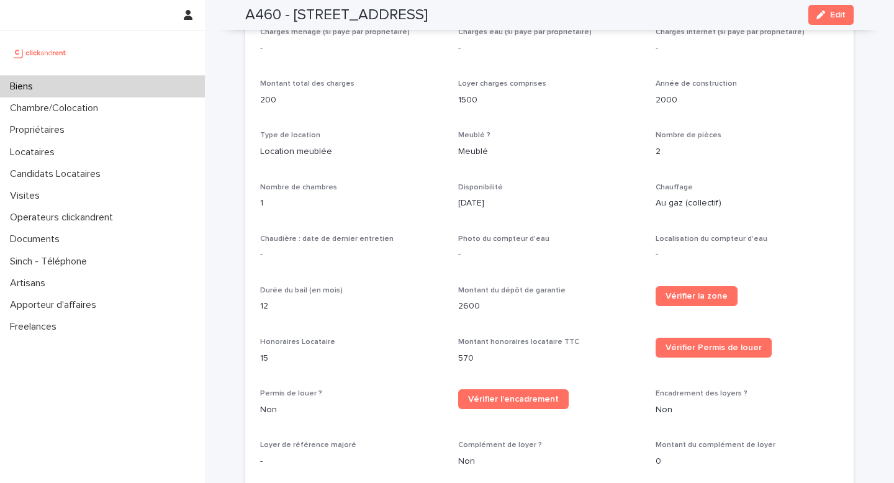
click at [37, 89] on p "Biens" at bounding box center [24, 87] width 38 height 12
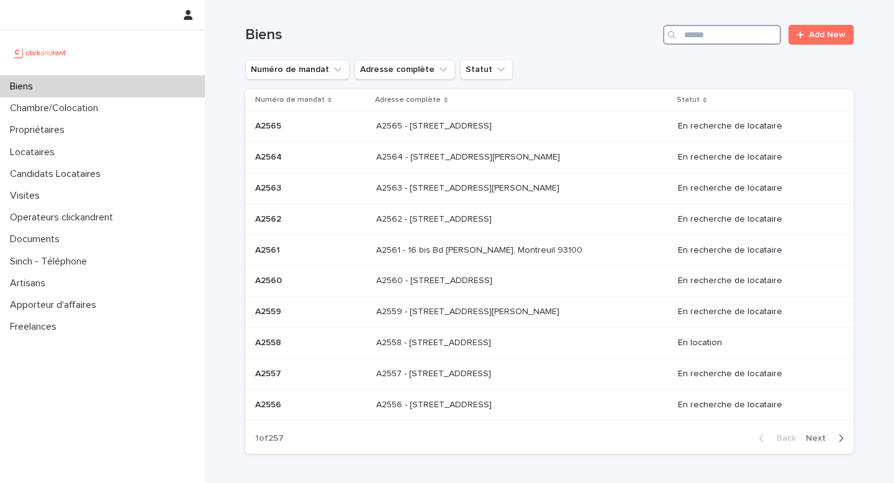
click at [706, 35] on input "Search" at bounding box center [722, 35] width 118 height 20
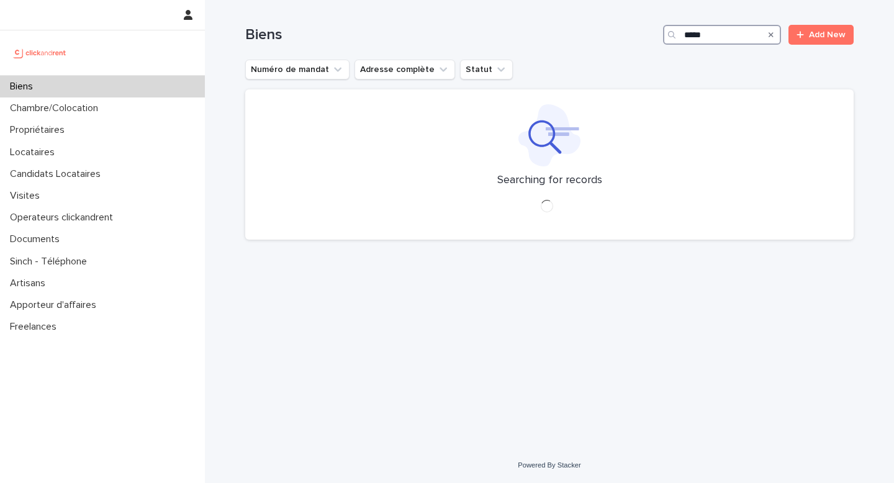
type input "*****"
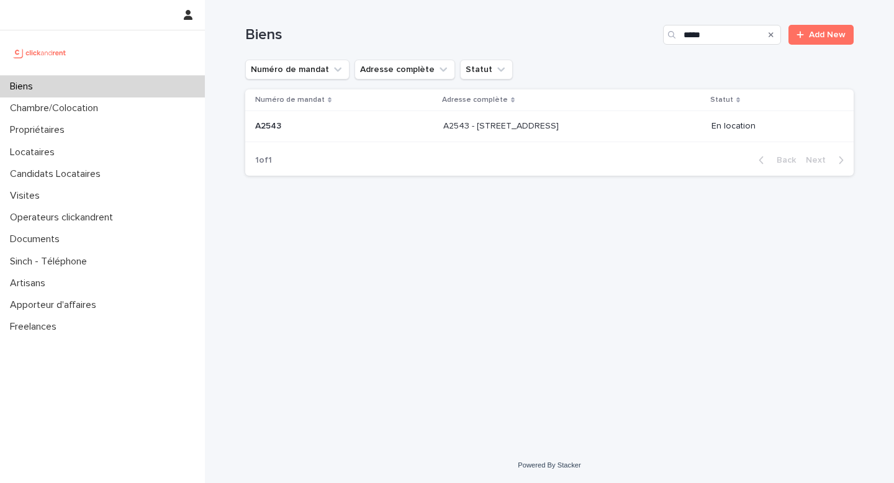
click at [532, 132] on p "A2543 - [STREET_ADDRESS]" at bounding box center [502, 125] width 118 height 13
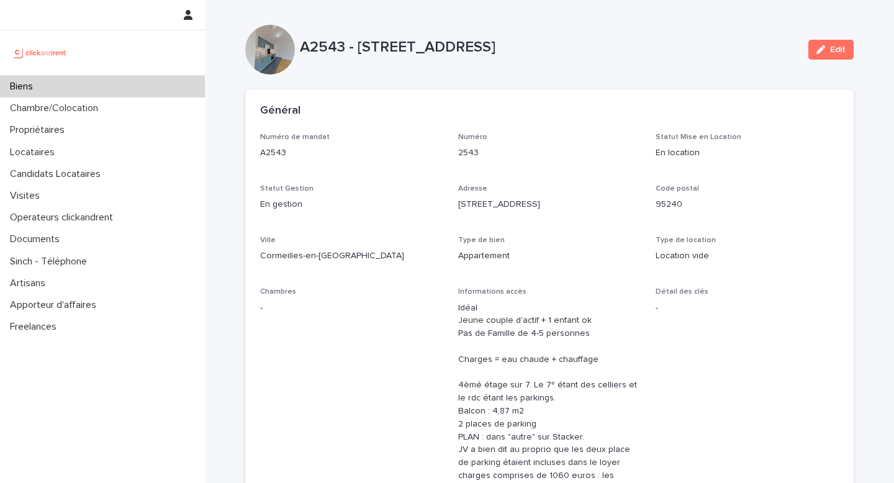
scroll to position [1038, 0]
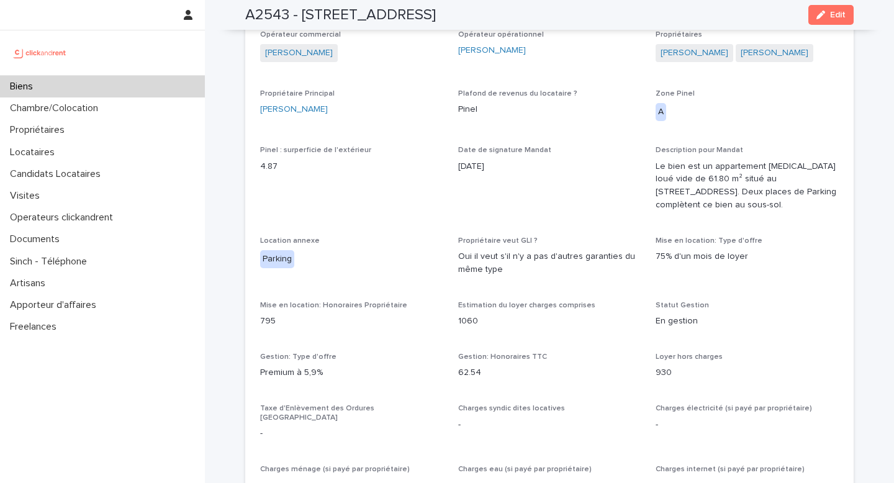
click at [833, 165] on p "Le bien est un appartement [MEDICAL_DATA] loué vide de 61.80 m² situé au [STREE…" at bounding box center [747, 186] width 183 height 52
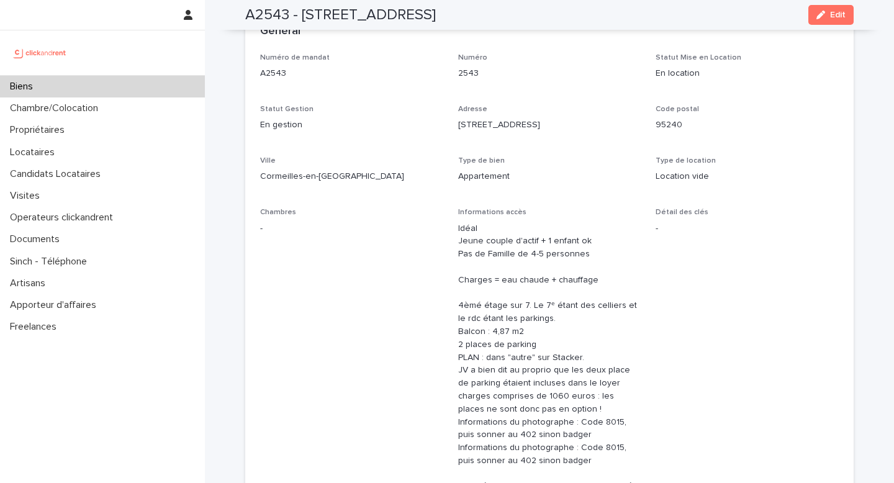
scroll to position [0, 0]
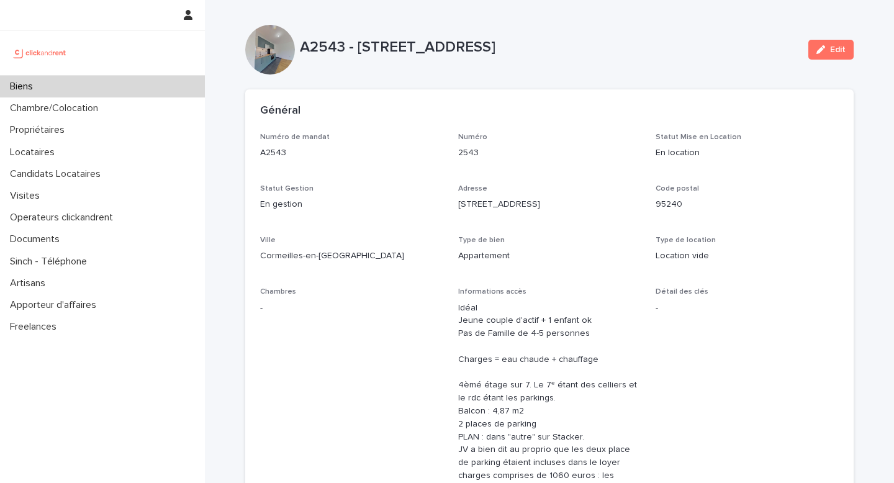
click at [86, 86] on div "Biens" at bounding box center [102, 87] width 205 height 22
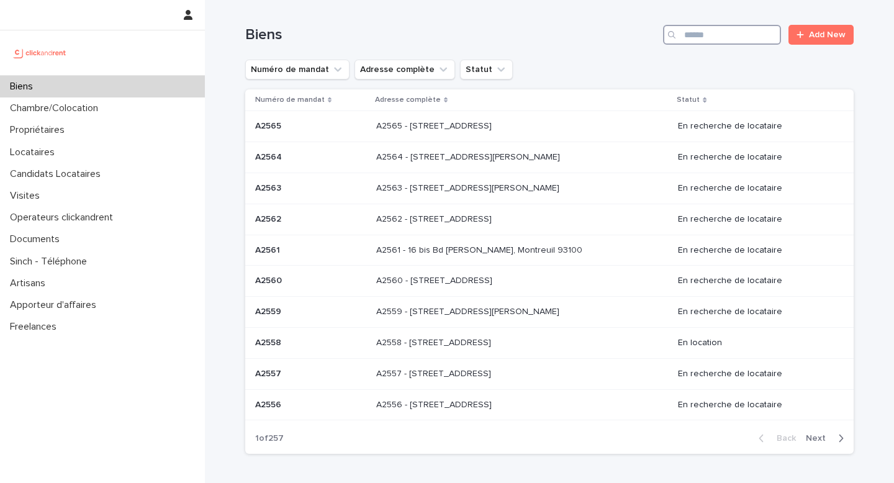
click at [724, 37] on input "Search" at bounding box center [722, 35] width 118 height 20
paste input "*****"
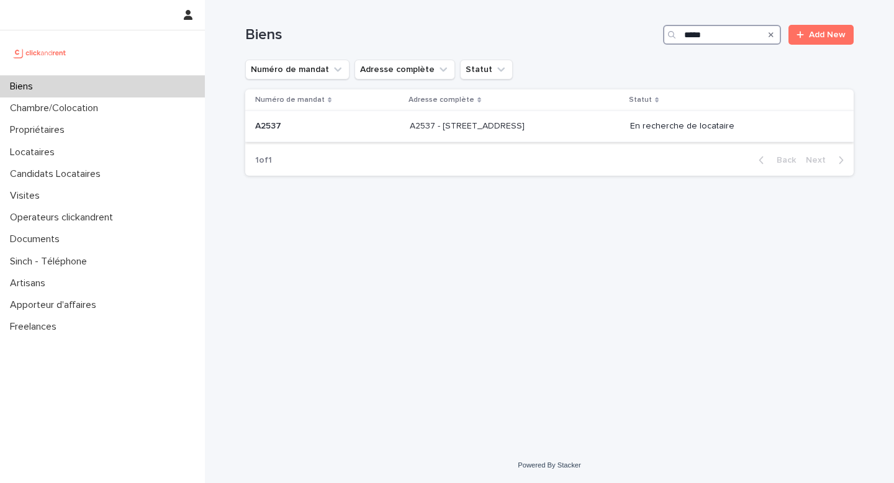
type input "*****"
click at [498, 132] on p "A2537 - [STREET_ADDRESS]" at bounding box center [468, 125] width 117 height 13
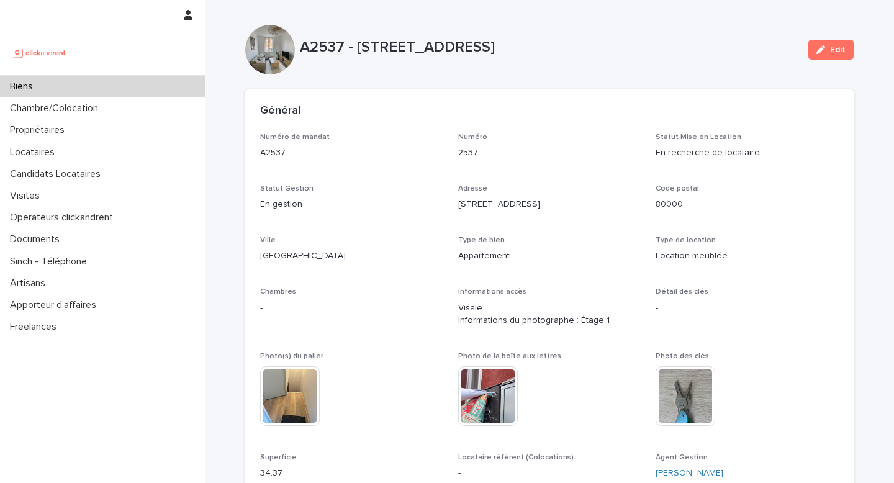
drag, startPoint x: 577, startPoint y: 266, endPoint x: 574, endPoint y: 272, distance: 6.9
click at [577, 266] on div "Type de bien Appartement" at bounding box center [549, 254] width 183 height 37
click at [58, 89] on div "Biens" at bounding box center [102, 87] width 205 height 22
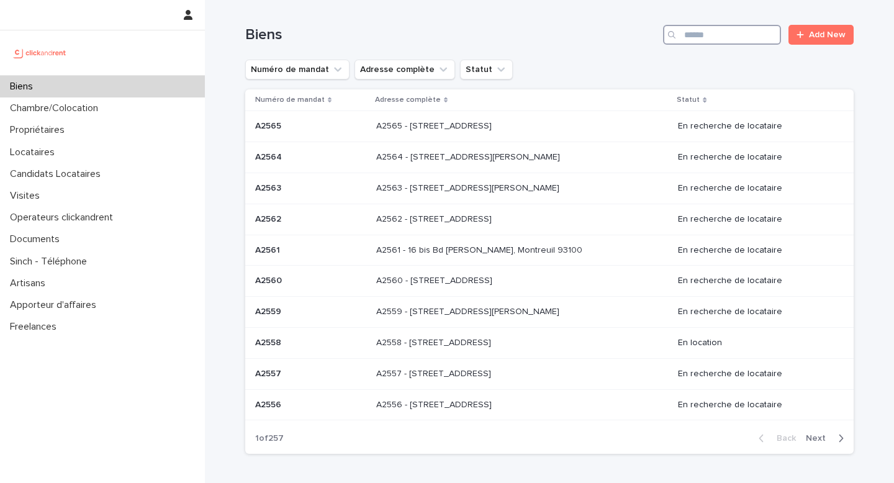
click at [696, 40] on input "Search" at bounding box center [722, 35] width 118 height 20
paste input "*****"
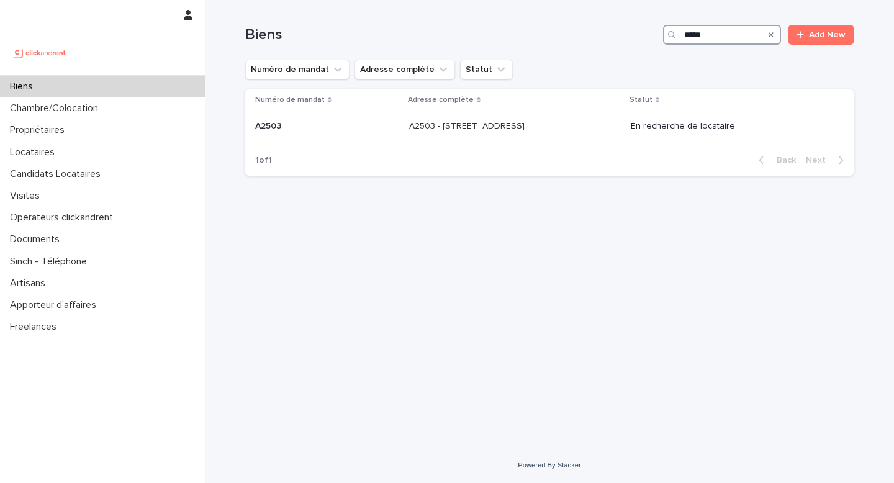
type input "*****"
click at [753, 68] on div "Numéro de mandat Adresse complète Statut" at bounding box center [549, 70] width 609 height 20
click at [442, 135] on div "A2503 - [STREET_ADDRESS] - [STREET_ADDRESS]" at bounding box center [515, 126] width 212 height 20
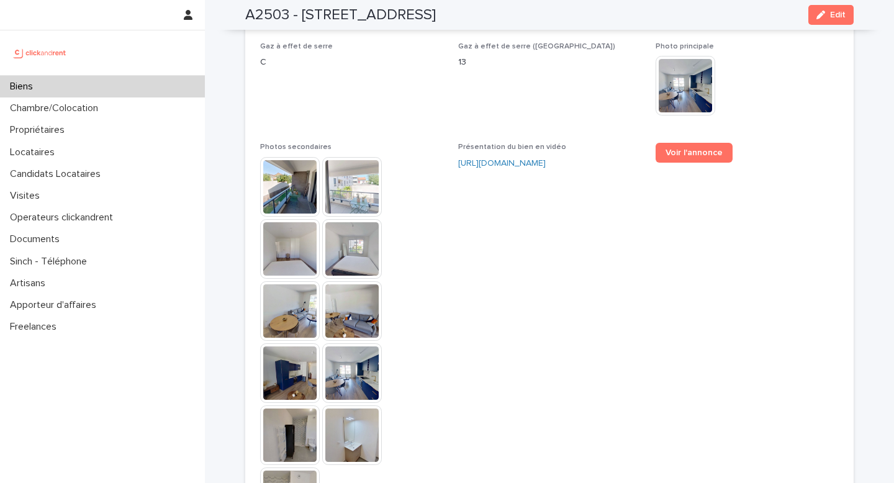
scroll to position [2921, 0]
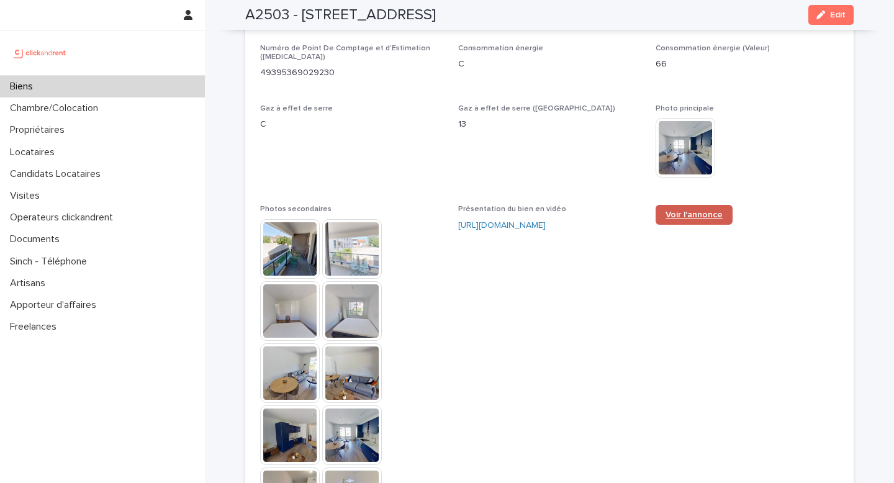
click at [675, 205] on link "Voir l'annonce" at bounding box center [694, 215] width 77 height 20
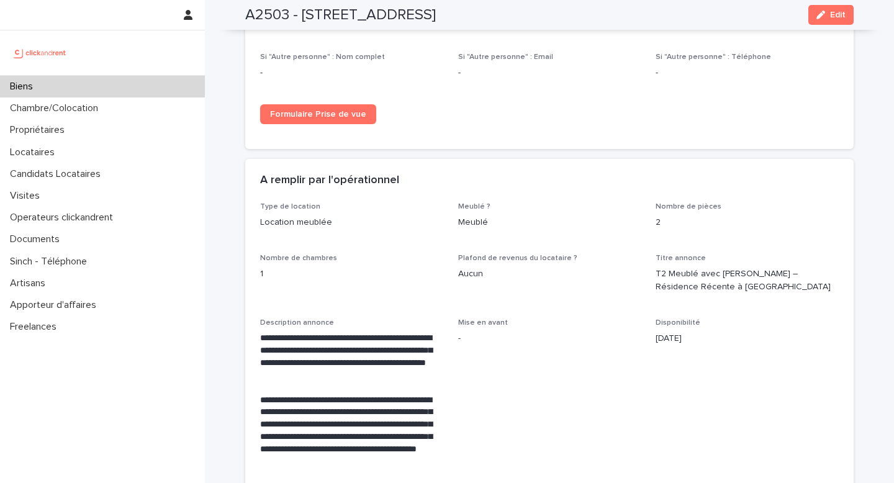
scroll to position [1988, 0]
